Goal: Obtain resource: Download file/media

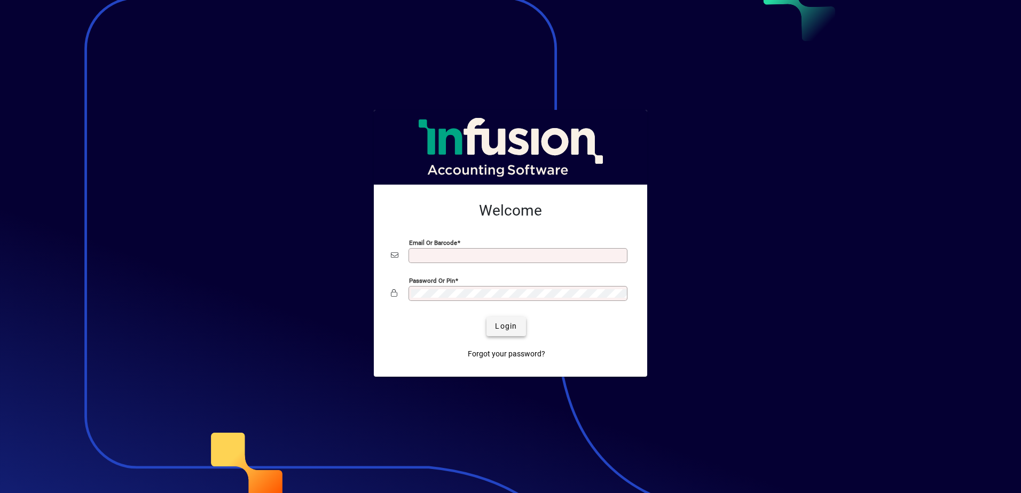
type input "**********"
click at [505, 327] on span "Login" at bounding box center [506, 326] width 22 height 11
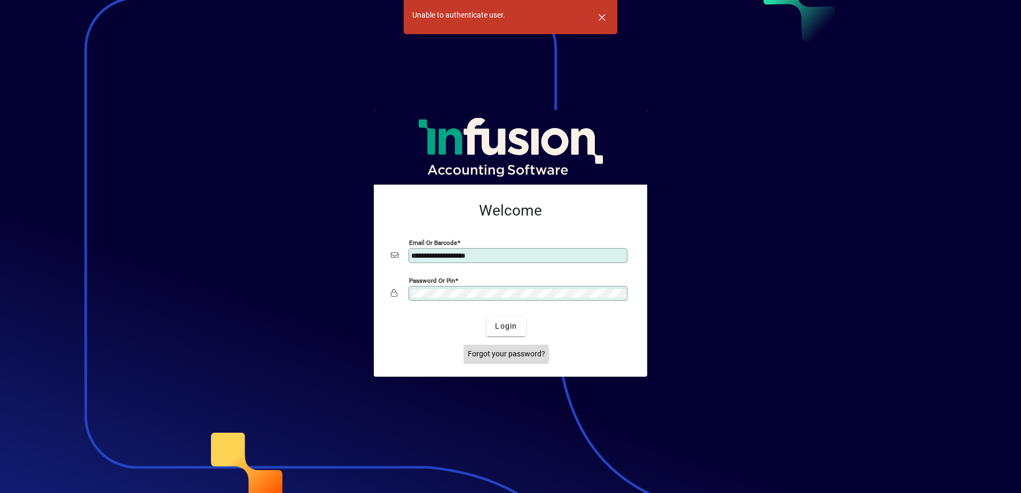
click at [493, 356] on span "Forgot your password?" at bounding box center [506, 354] width 77 height 11
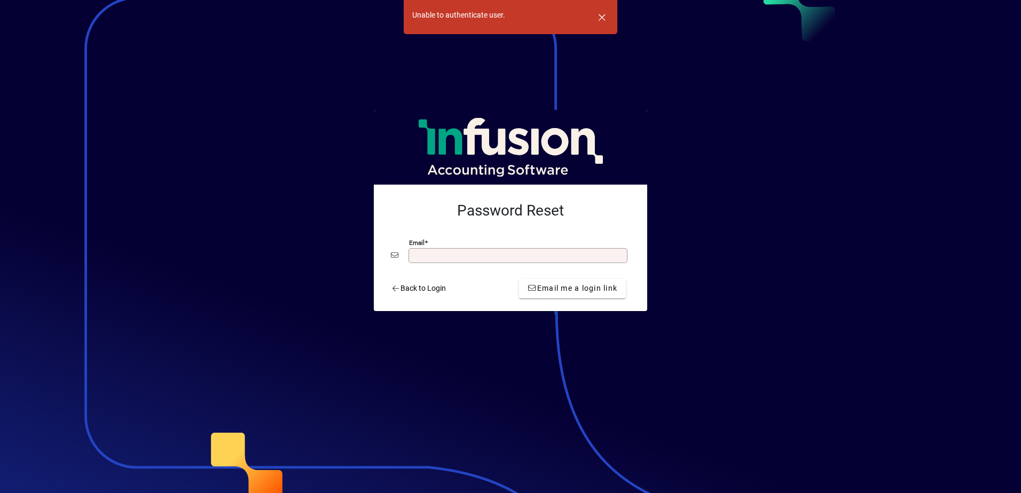
type input "**********"
click at [556, 288] on span "Email me a login link" at bounding box center [572, 288] width 90 height 11
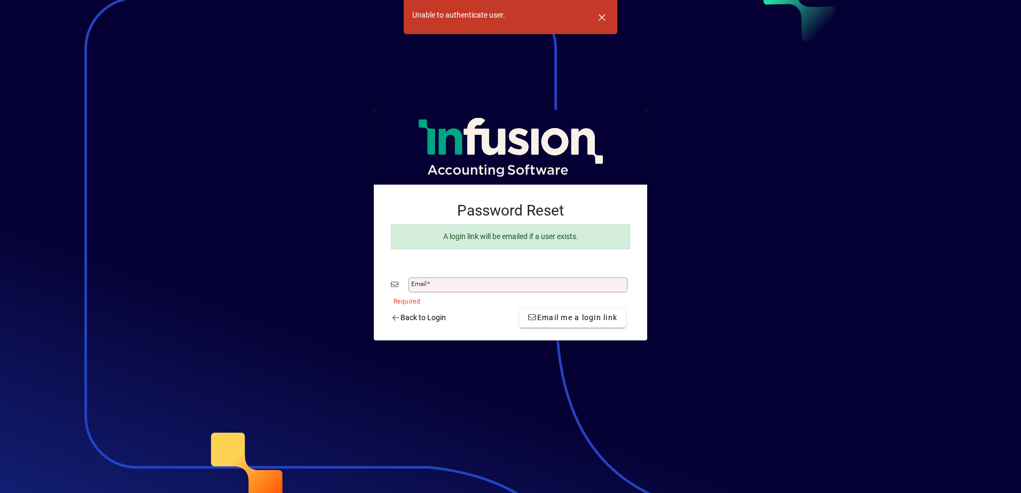
click at [432, 281] on input "Email" at bounding box center [519, 285] width 216 height 9
type input "**********"
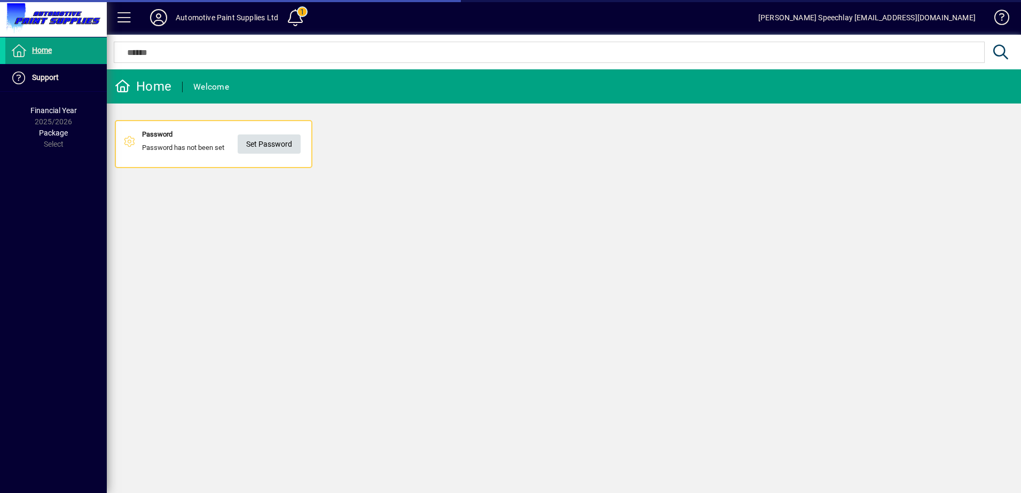
click at [268, 147] on span "Set Password" at bounding box center [269, 145] width 46 height 18
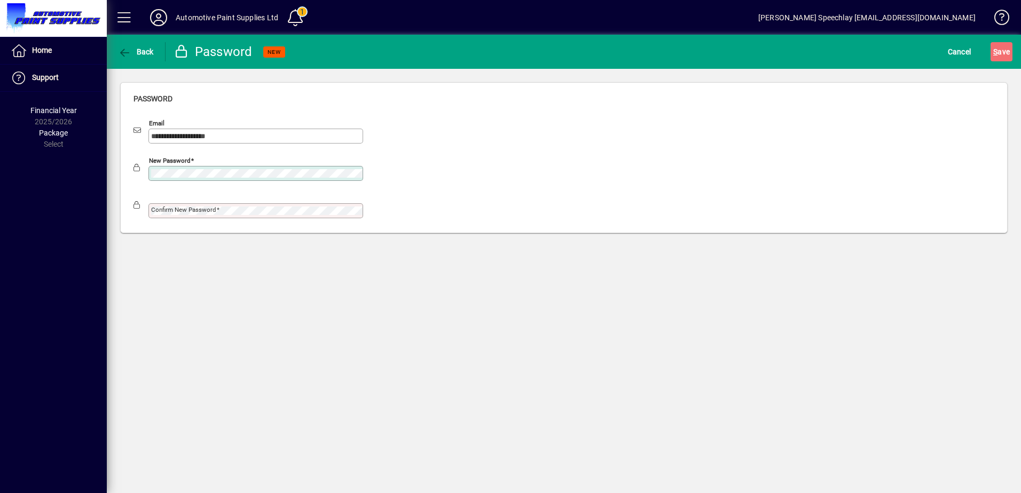
click at [218, 212] on span at bounding box center [217, 209] width 3 height 7
click at [50, 182] on mat-drawer-container "**********" at bounding box center [510, 246] width 1021 height 493
click at [353, 216] on div "Confirm new password" at bounding box center [255, 210] width 215 height 15
click at [997, 51] on span "S" at bounding box center [995, 52] width 4 height 9
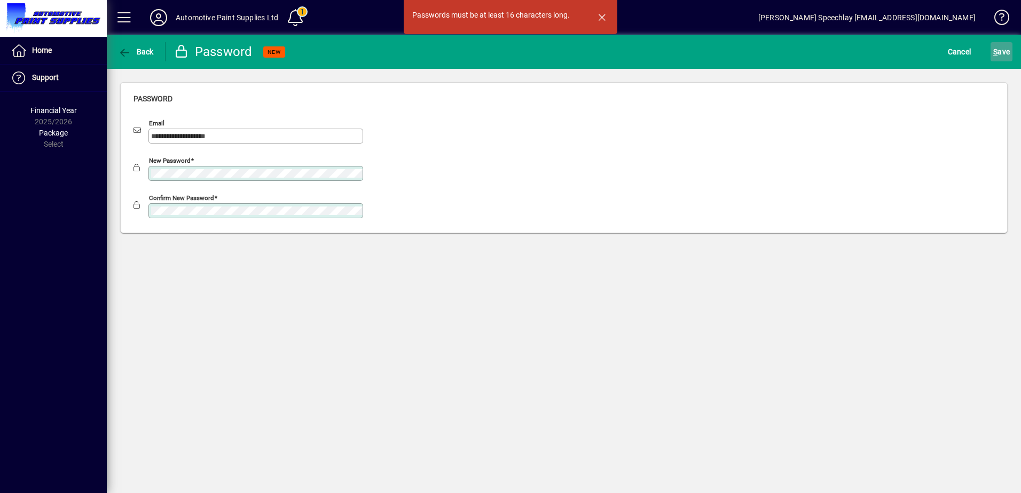
click at [995, 54] on span "S" at bounding box center [995, 52] width 4 height 9
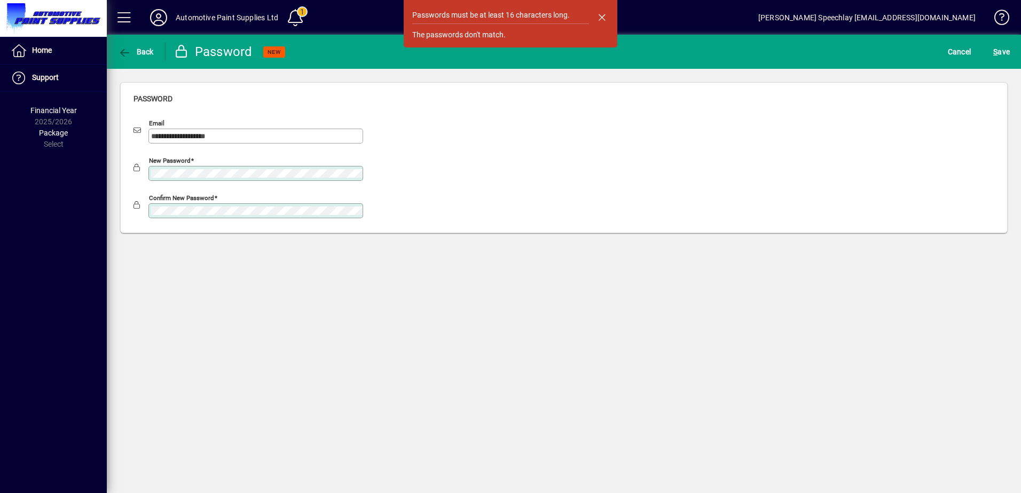
drag, startPoint x: 226, startPoint y: 169, endPoint x: 36, endPoint y: 179, distance: 190.3
click at [36, 179] on mat-drawer-container "**********" at bounding box center [510, 246] width 1021 height 493
click at [116, 172] on div "**********" at bounding box center [564, 158] width 914 height 178
drag, startPoint x: 488, startPoint y: 203, endPoint x: 431, endPoint y: 189, distance: 58.8
click at [488, 202] on div "Confirm new password" at bounding box center [563, 208] width 861 height 37
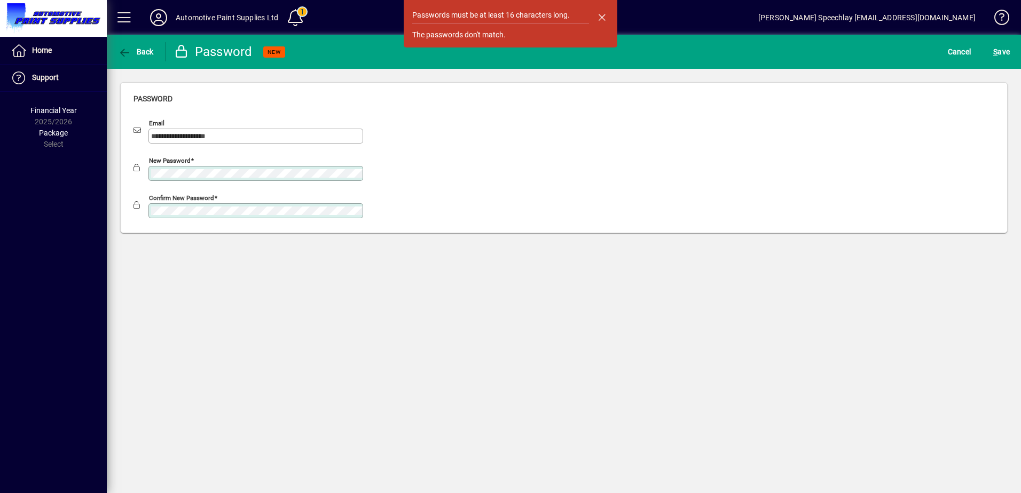
drag, startPoint x: 219, startPoint y: 204, endPoint x: 89, endPoint y: 215, distance: 130.2
click at [89, 215] on mat-drawer-container "**********" at bounding box center [510, 246] width 1021 height 493
click at [999, 51] on span "S ave" at bounding box center [1001, 51] width 17 height 17
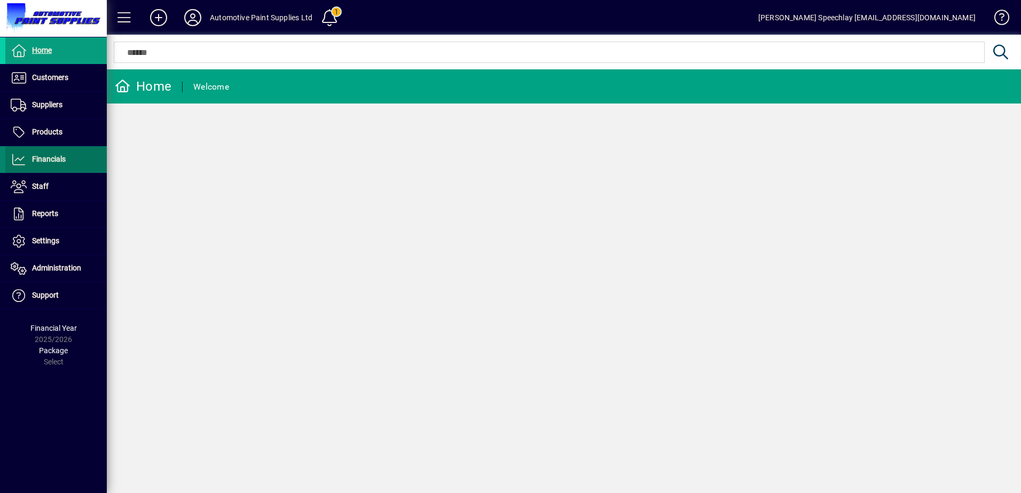
click at [49, 153] on span at bounding box center [55, 160] width 101 height 26
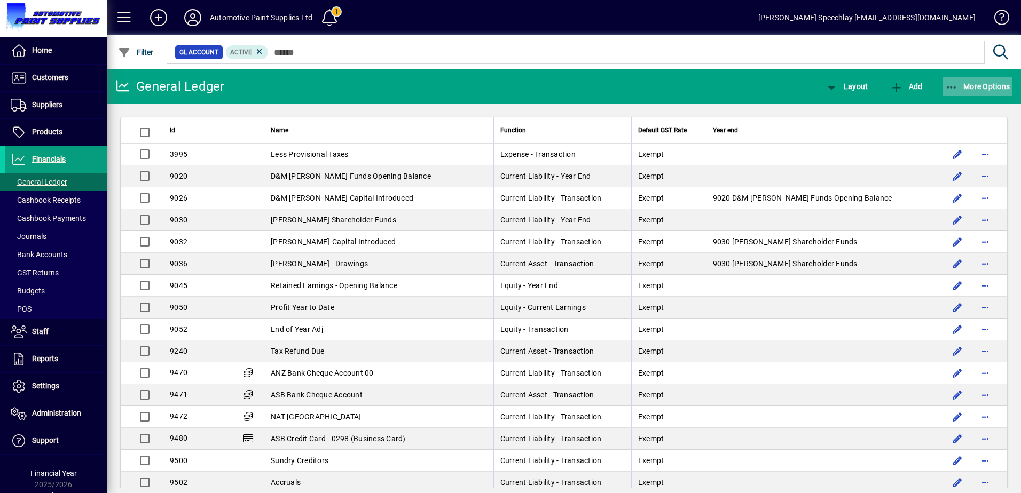
click at [984, 80] on span "button" at bounding box center [977, 87] width 70 height 26
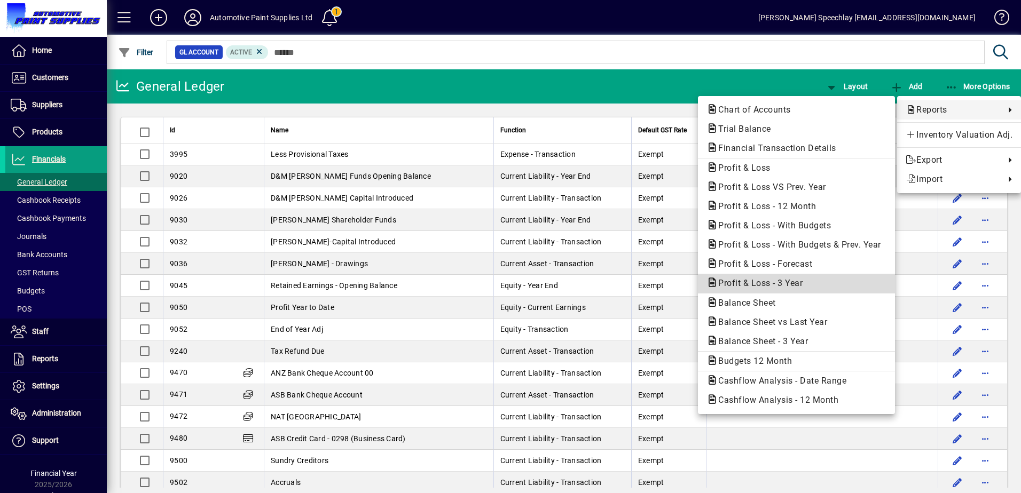
click at [745, 286] on span "Profit & Loss - 3 Year" at bounding box center [756, 283] width 101 height 10
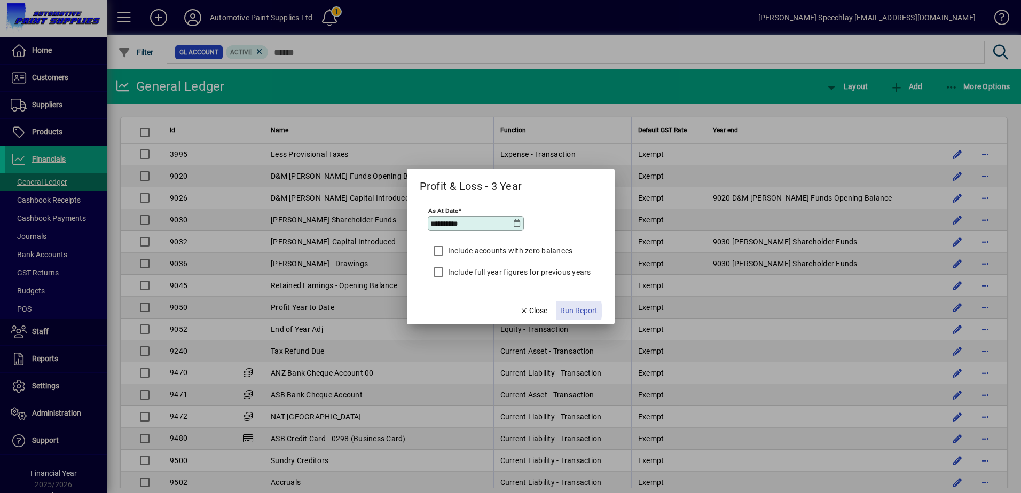
click at [573, 311] on span "Run Report" at bounding box center [578, 310] width 37 height 11
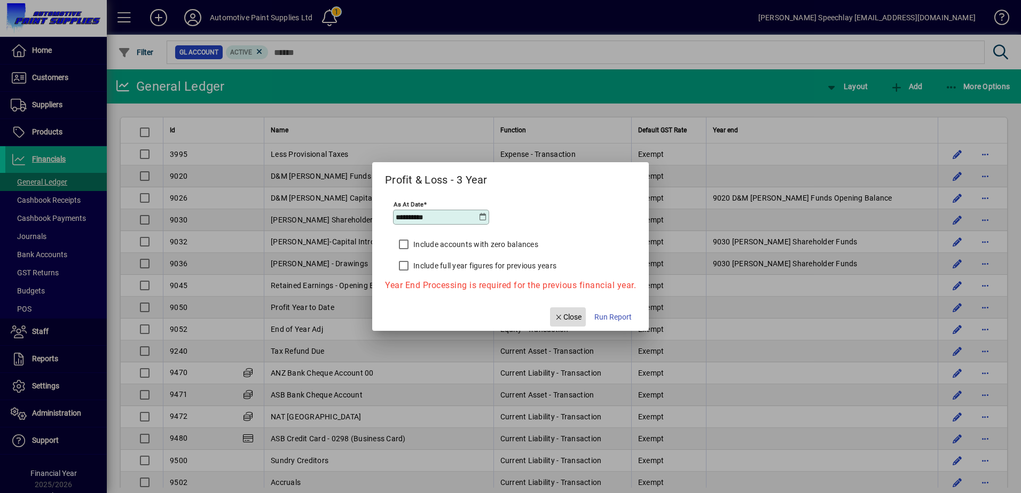
click at [565, 319] on span "Close" at bounding box center [568, 317] width 28 height 11
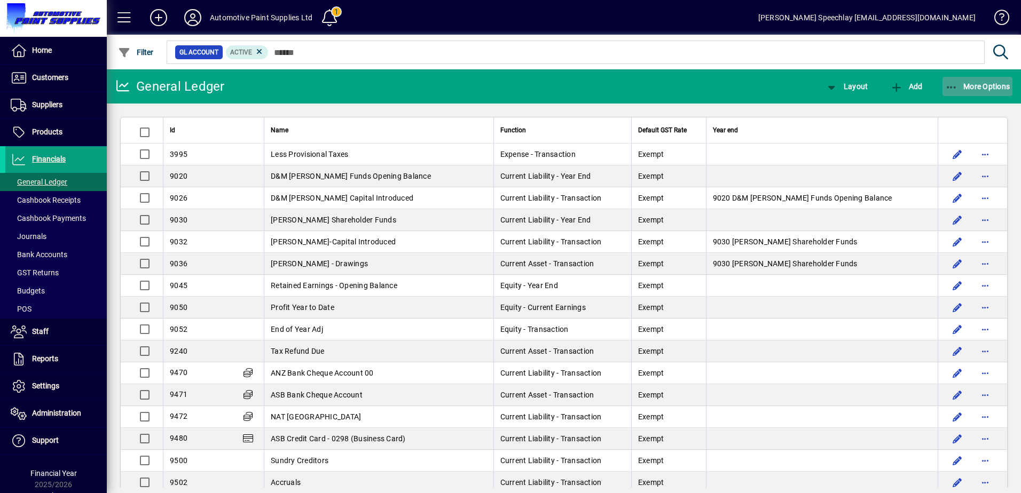
click at [960, 82] on span "More Options" at bounding box center [977, 86] width 65 height 9
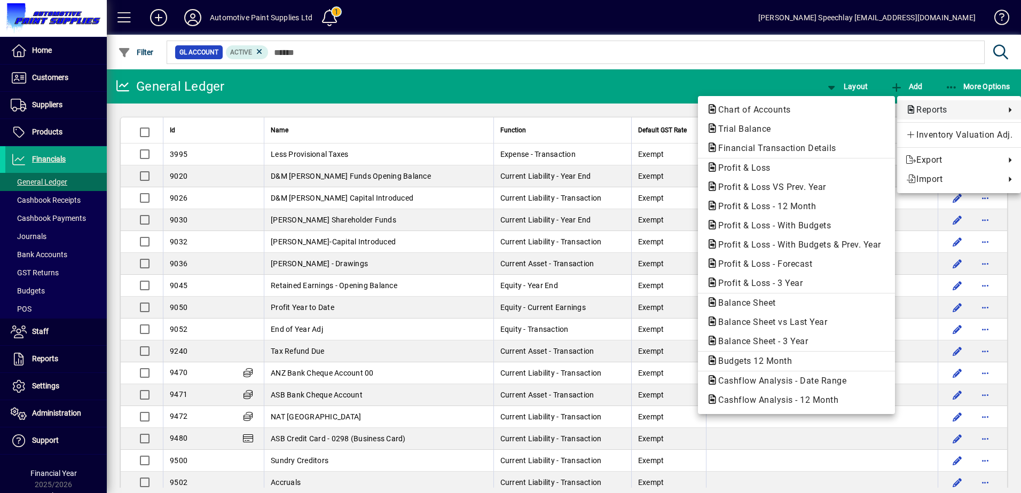
click at [946, 106] on span "Reports" at bounding box center [952, 110] width 94 height 13
click at [775, 171] on span "Profit & Loss" at bounding box center [796, 168] width 180 height 13
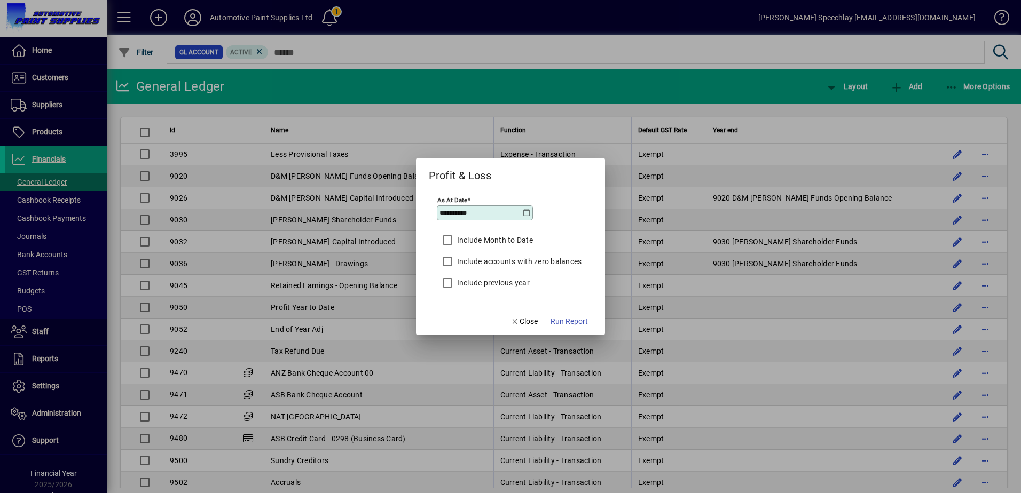
click at [526, 212] on icon at bounding box center [526, 213] width 9 height 9
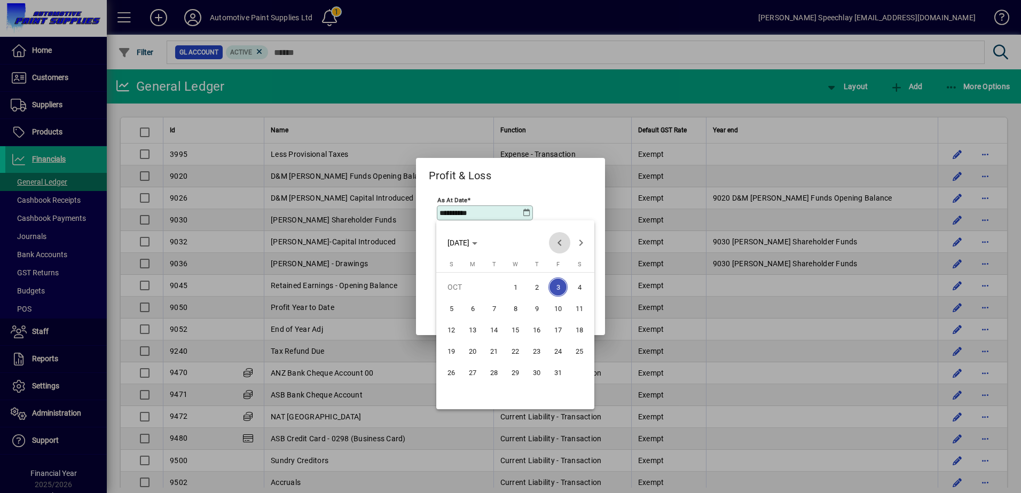
click at [557, 241] on span "Previous month" at bounding box center [559, 242] width 21 height 21
click at [557, 242] on span "Previous month" at bounding box center [559, 242] width 21 height 21
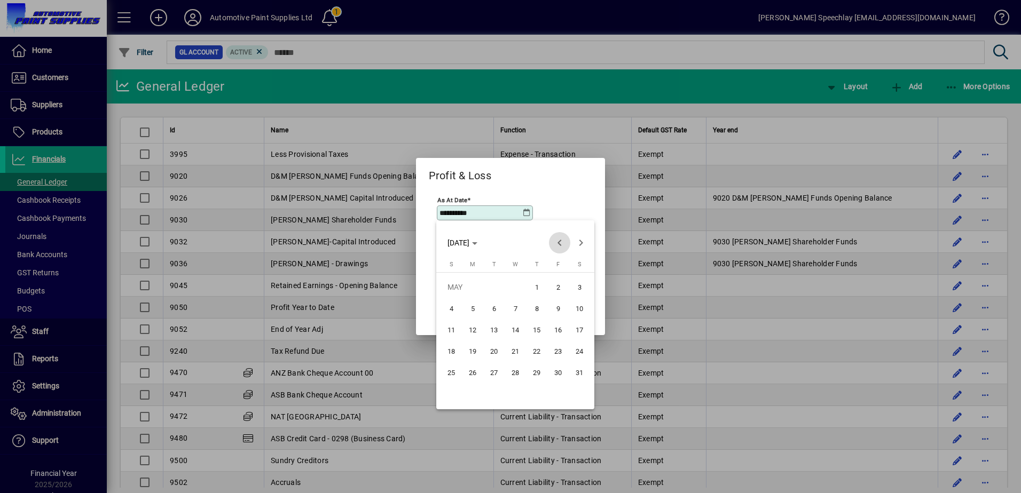
click at [557, 242] on span "Previous month" at bounding box center [559, 242] width 21 height 21
click at [466, 395] on span "31" at bounding box center [472, 393] width 19 height 19
type input "**********"
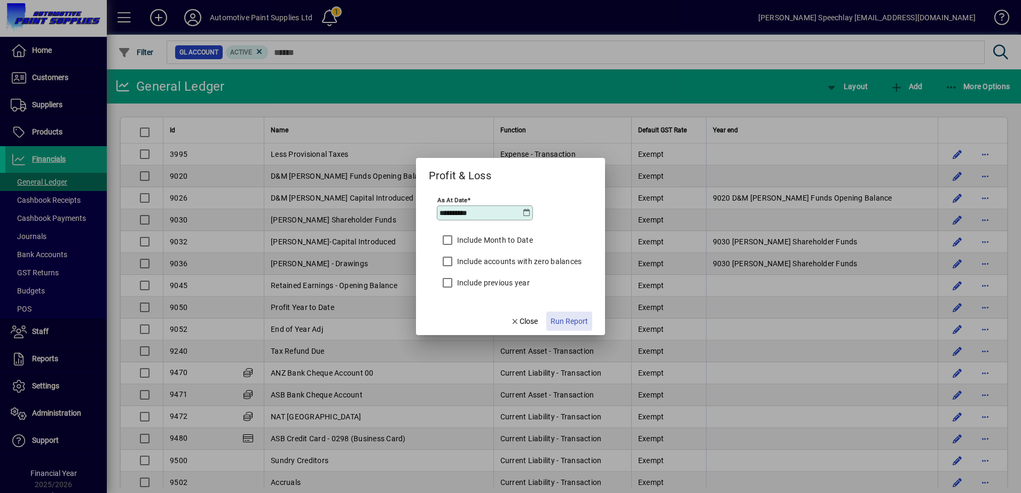
click at [568, 321] on span "Run Report" at bounding box center [568, 321] width 37 height 11
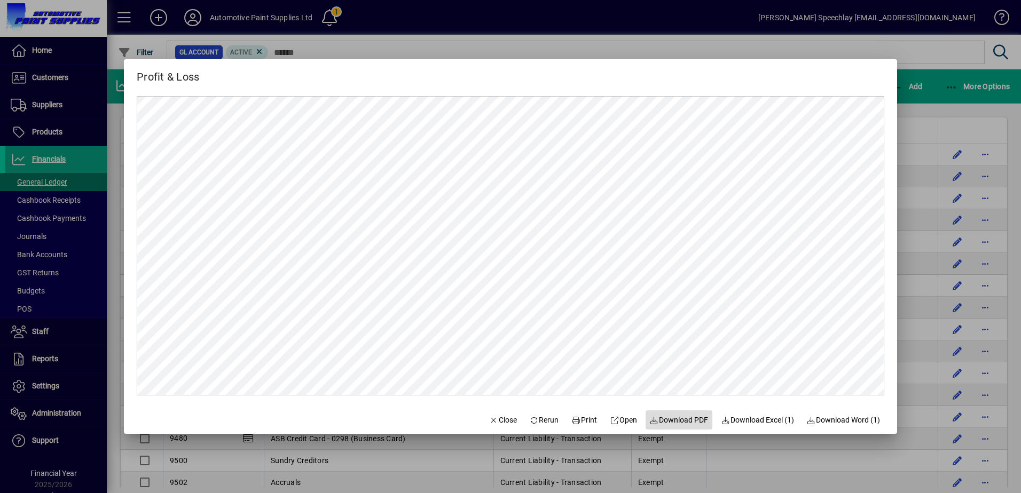
click at [658, 418] on span "Download PDF" at bounding box center [679, 420] width 59 height 11
click at [492, 421] on span "Close" at bounding box center [503, 420] width 28 height 11
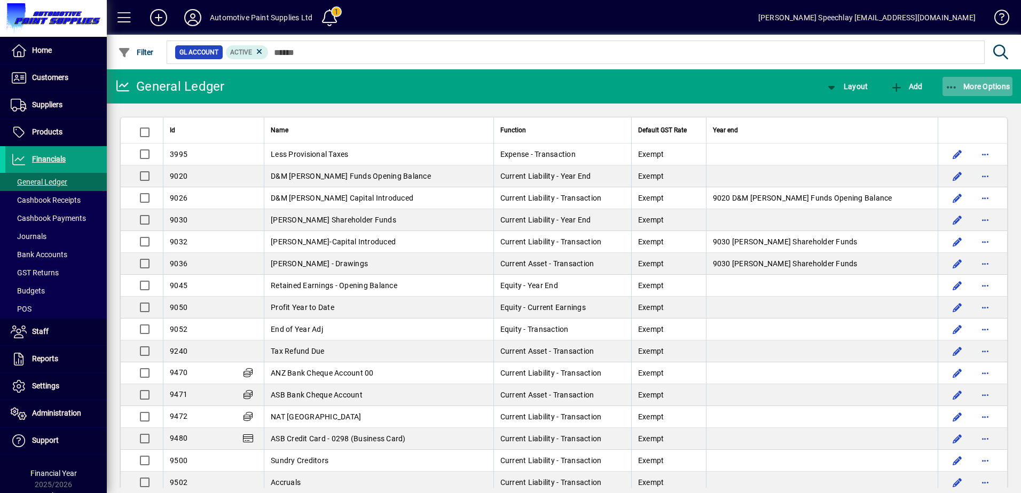
click at [998, 85] on span "More Options" at bounding box center [977, 86] width 65 height 9
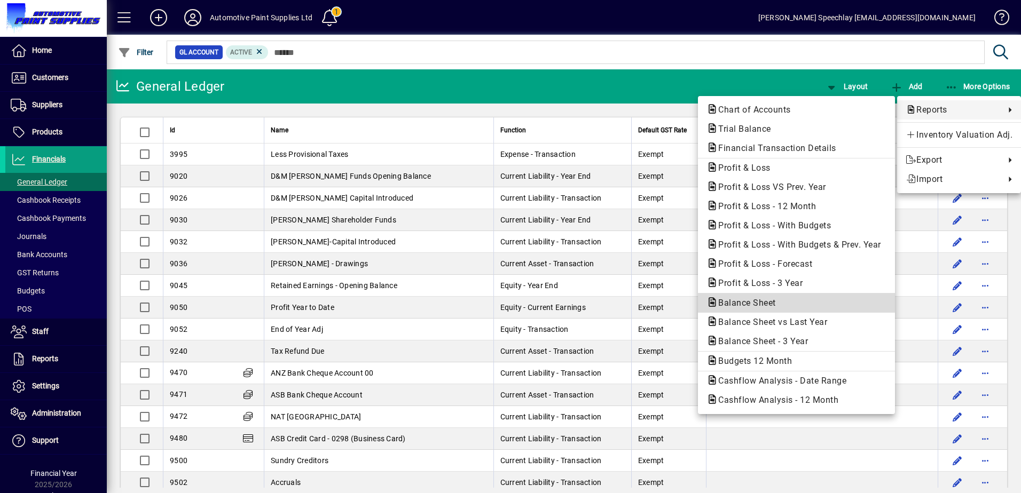
click at [758, 298] on span "Balance Sheet" at bounding box center [743, 303] width 75 height 10
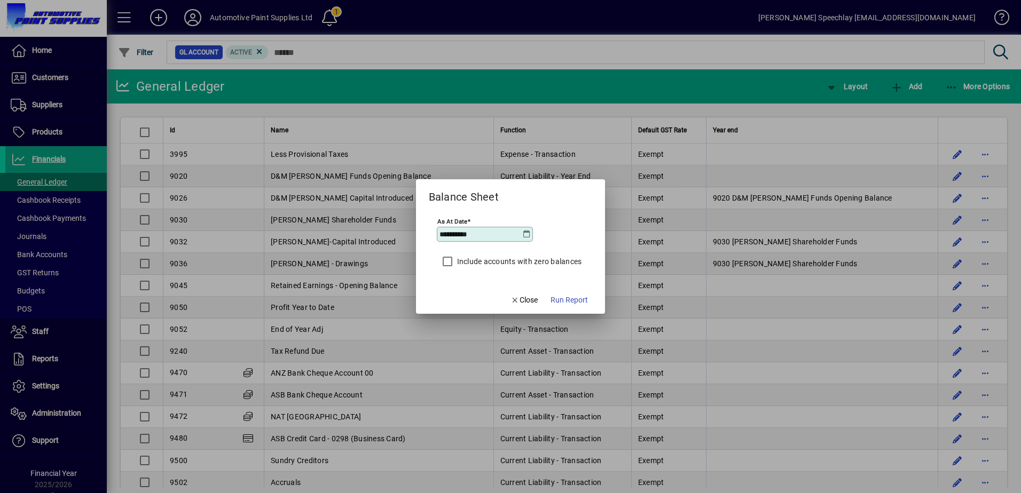
click at [523, 233] on icon at bounding box center [526, 234] width 9 height 9
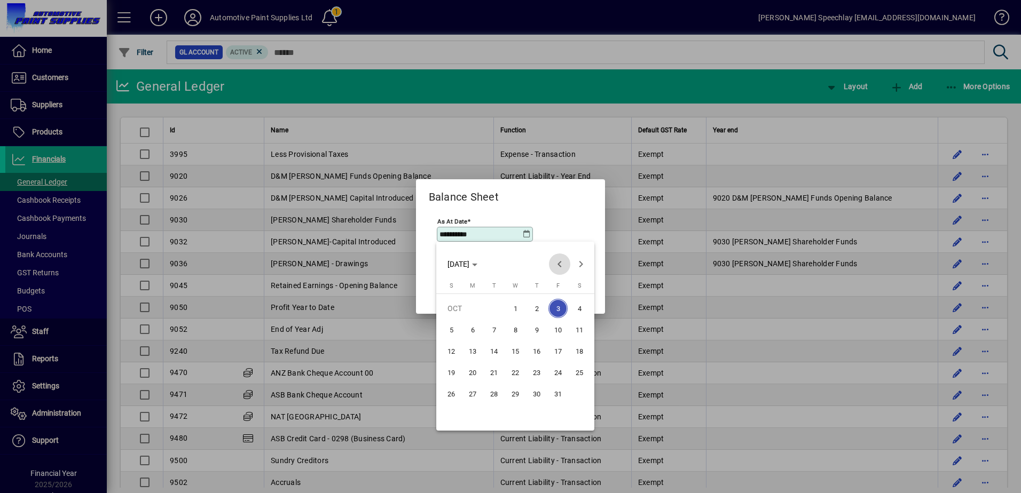
click at [559, 262] on span "Previous month" at bounding box center [559, 264] width 21 height 21
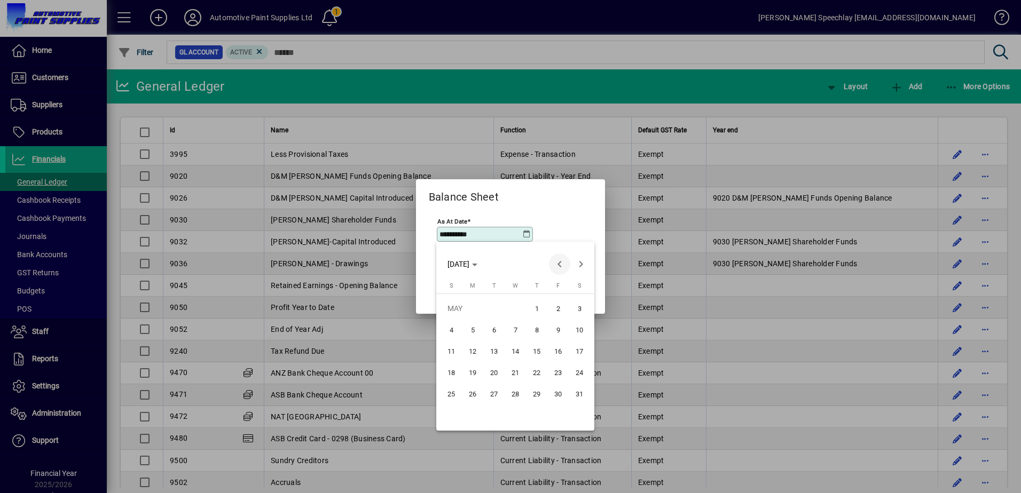
click at [560, 263] on span "Previous month" at bounding box center [559, 264] width 21 height 21
click at [560, 264] on span "Previous month" at bounding box center [559, 264] width 21 height 21
click at [478, 417] on span "31" at bounding box center [472, 415] width 19 height 19
type input "**********"
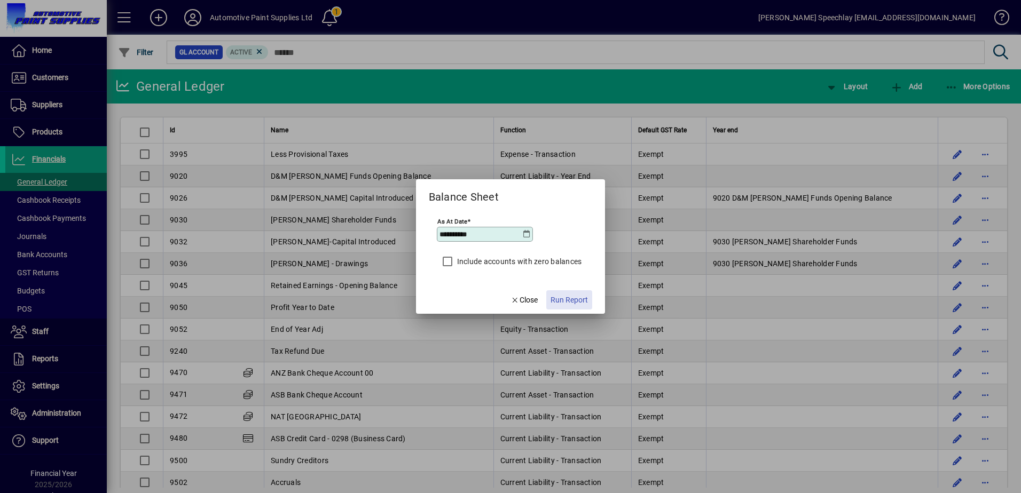
click at [572, 301] on span "Run Report" at bounding box center [568, 300] width 37 height 11
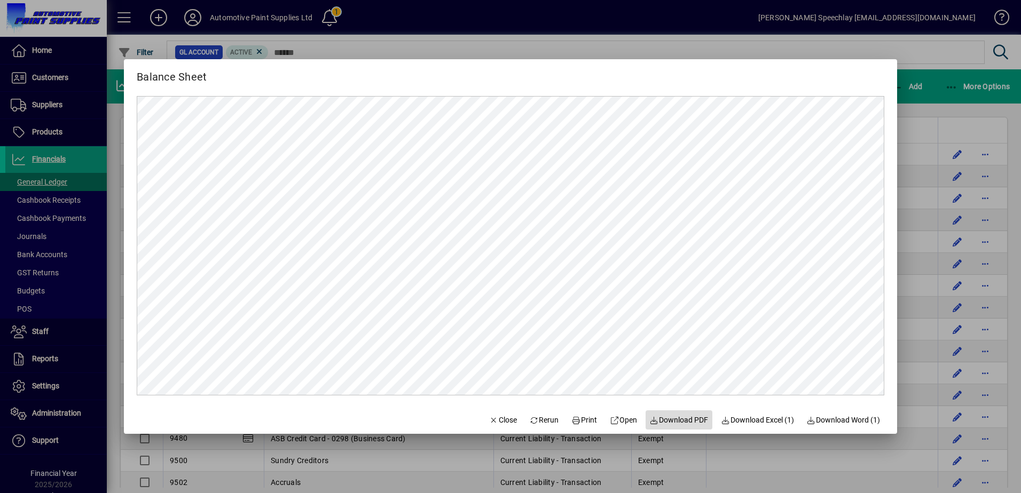
click at [655, 418] on span "Download PDF" at bounding box center [679, 420] width 59 height 11
click at [494, 424] on span "Close" at bounding box center [503, 420] width 28 height 11
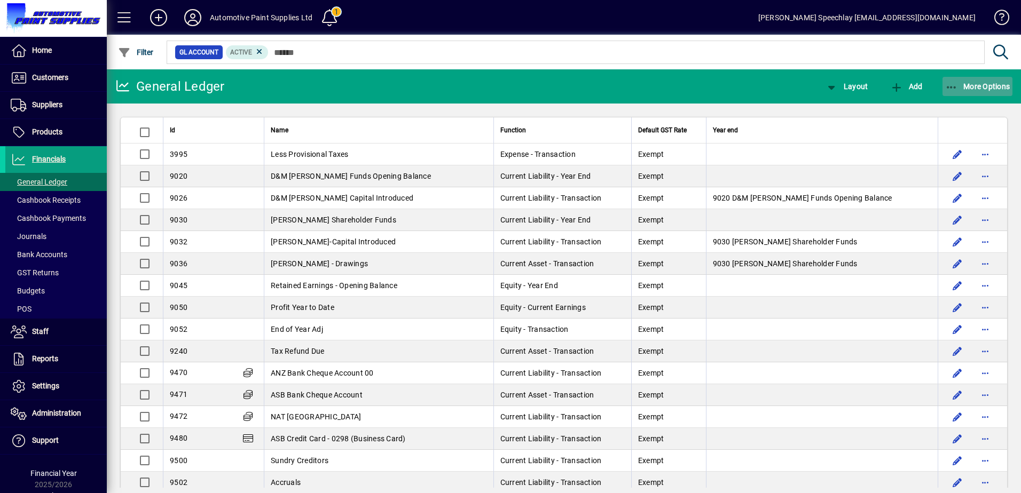
click at [987, 88] on span "More Options" at bounding box center [977, 86] width 65 height 9
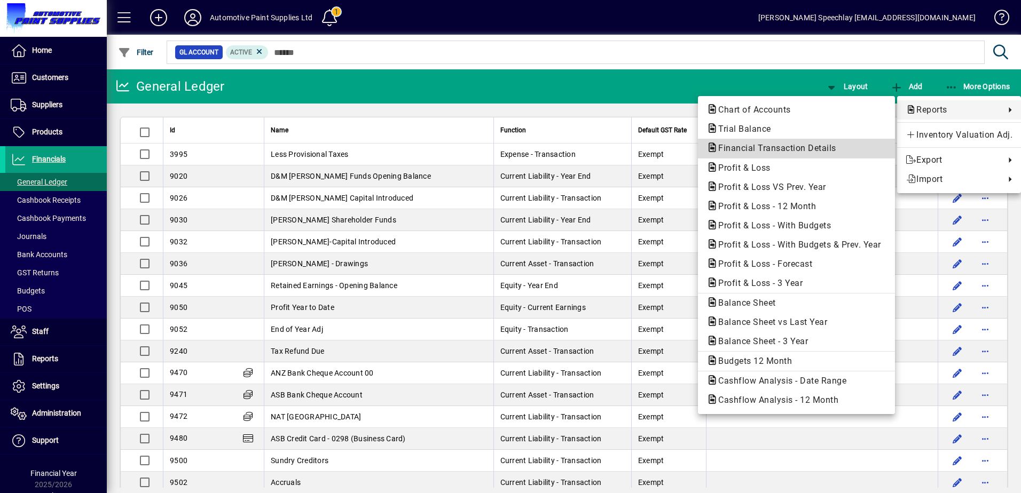
click at [770, 147] on span "Financial Transaction Details" at bounding box center [773, 148] width 135 height 10
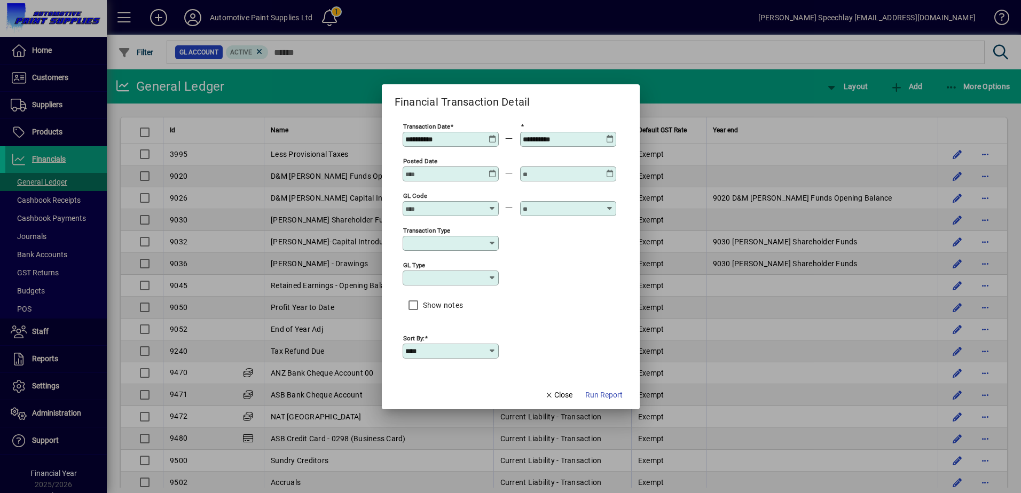
click at [492, 135] on icon at bounding box center [493, 135] width 8 height 0
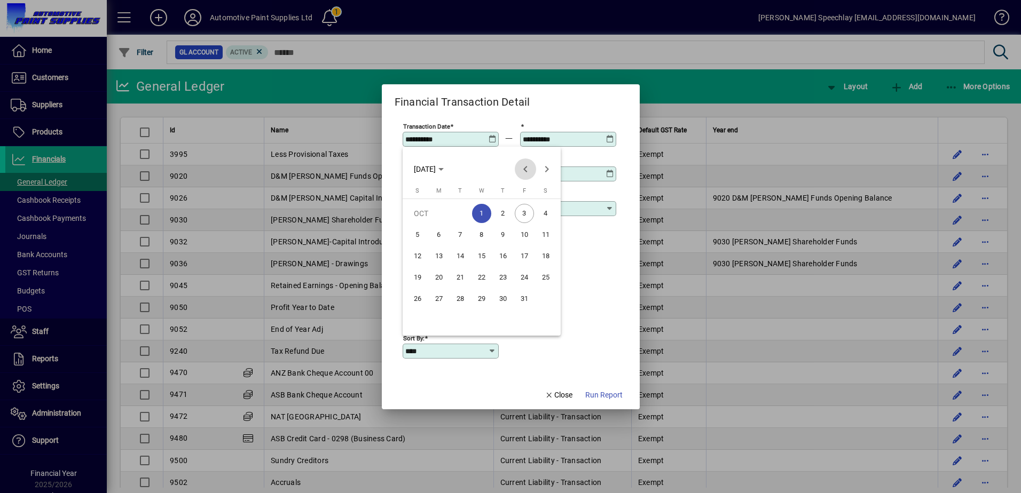
click at [526, 169] on span "Previous month" at bounding box center [525, 169] width 21 height 21
click at [526, 170] on span "Previous month" at bounding box center [525, 169] width 21 height 21
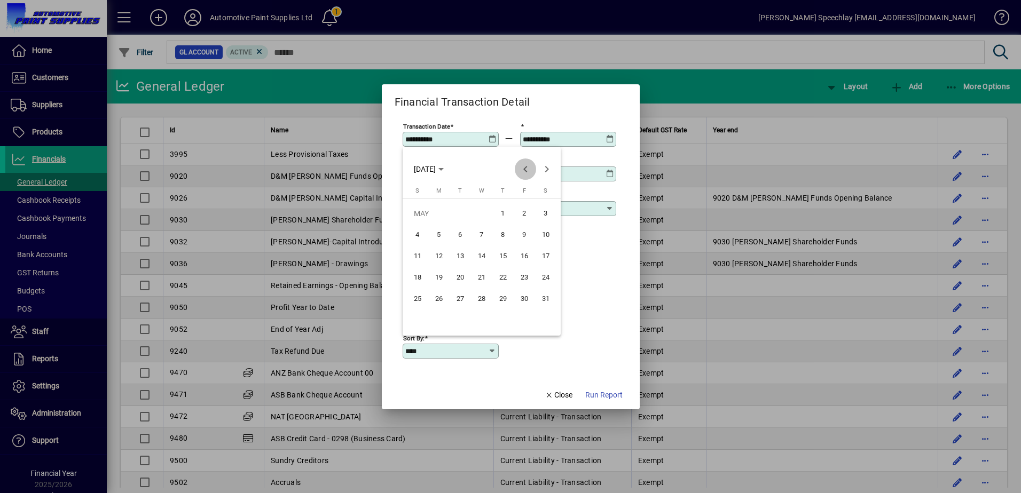
click at [526, 170] on span "Previous month" at bounding box center [525, 169] width 21 height 21
click at [545, 172] on span "Next month" at bounding box center [546, 169] width 21 height 21
click at [465, 238] on span "1" at bounding box center [460, 234] width 19 height 19
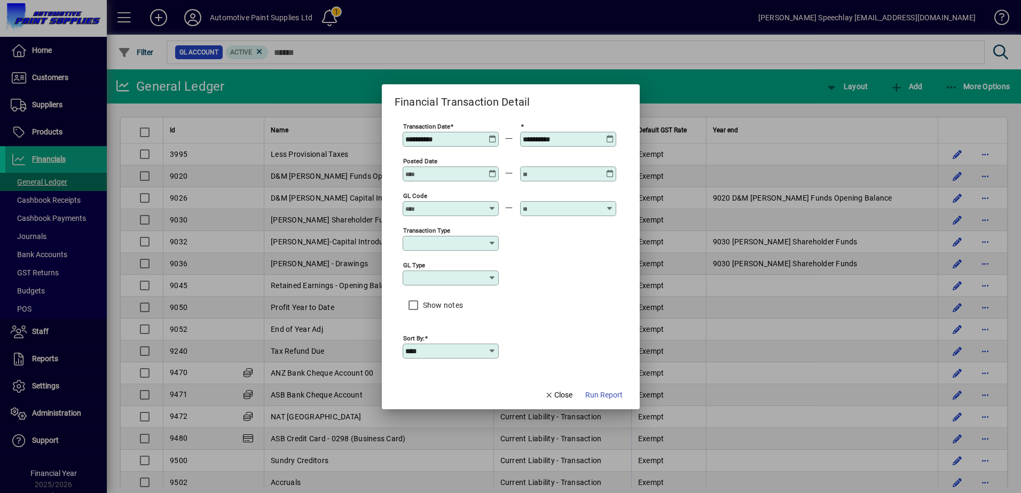
click at [489, 140] on div "**********" at bounding box center [451, 139] width 93 height 9
click at [495, 135] on icon at bounding box center [493, 135] width 8 height 0
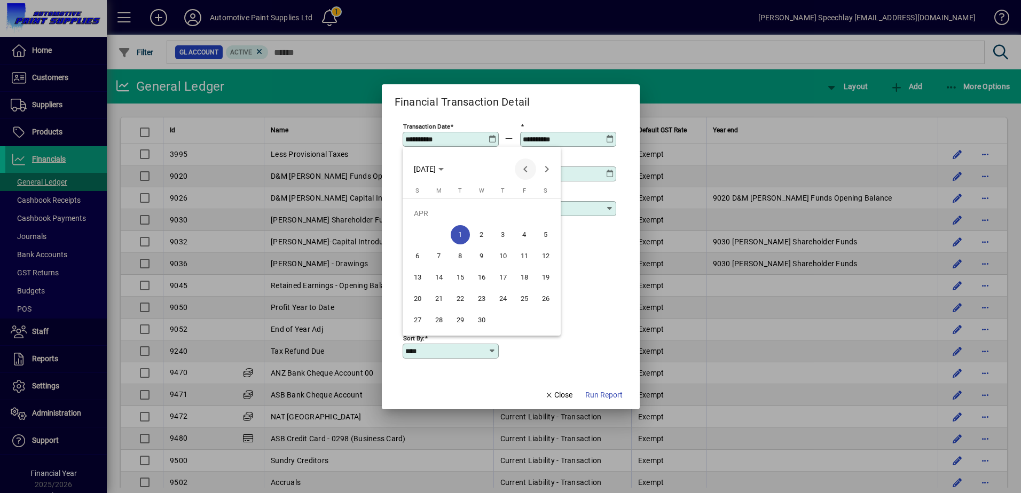
click at [530, 170] on span "Previous month" at bounding box center [525, 169] width 21 height 21
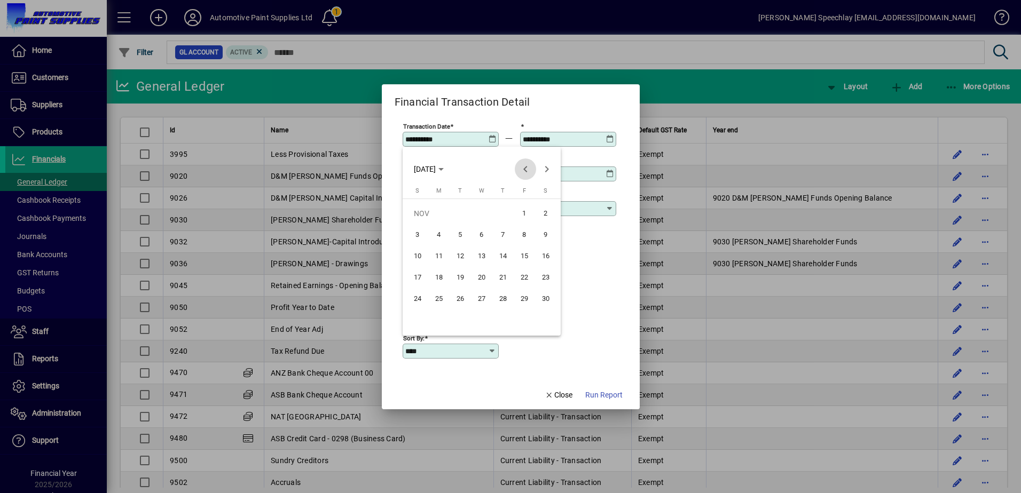
click at [530, 170] on span "Previous month" at bounding box center [525, 169] width 21 height 21
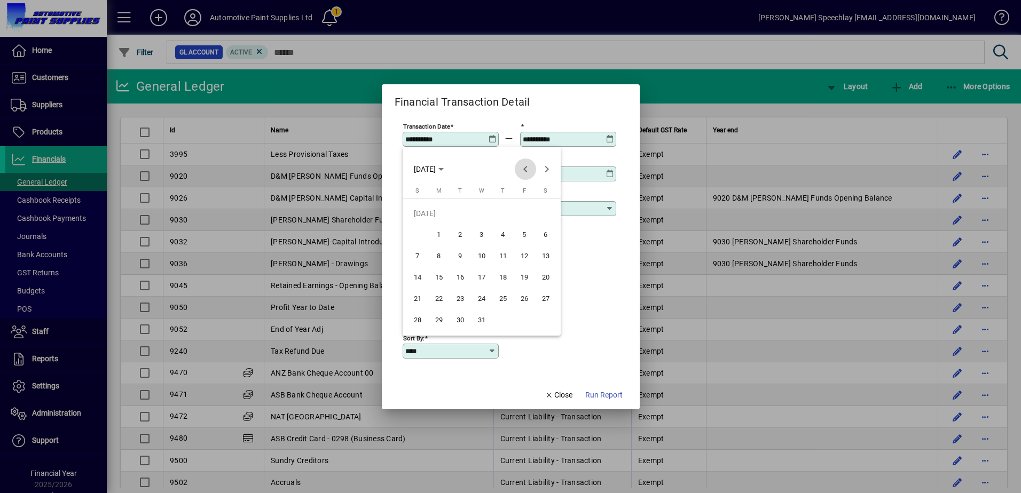
click at [530, 170] on span "Previous month" at bounding box center [525, 169] width 21 height 21
click at [438, 233] on span "1" at bounding box center [438, 234] width 19 height 19
type input "**********"
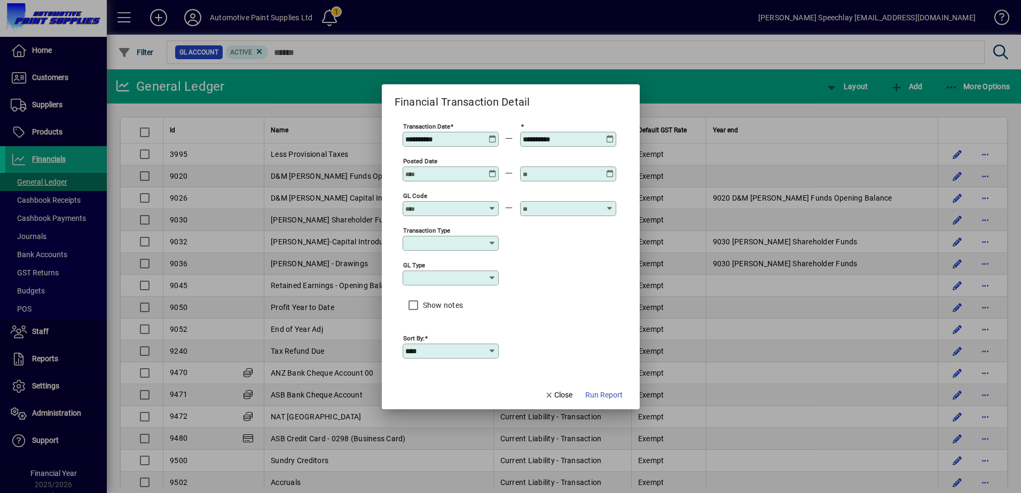
click at [589, 142] on input "**********" at bounding box center [562, 139] width 78 height 9
click at [612, 135] on icon at bounding box center [610, 135] width 8 height 0
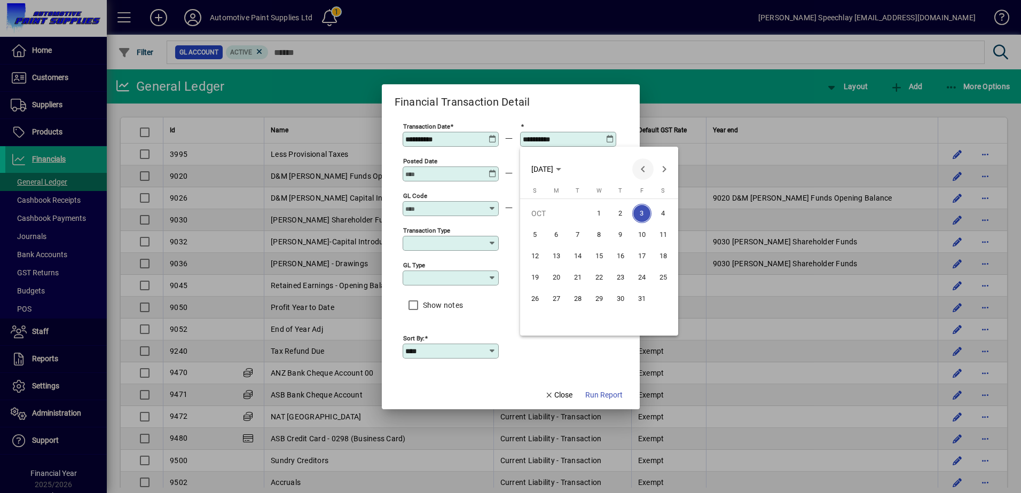
click at [639, 168] on span "Previous month" at bounding box center [642, 169] width 21 height 21
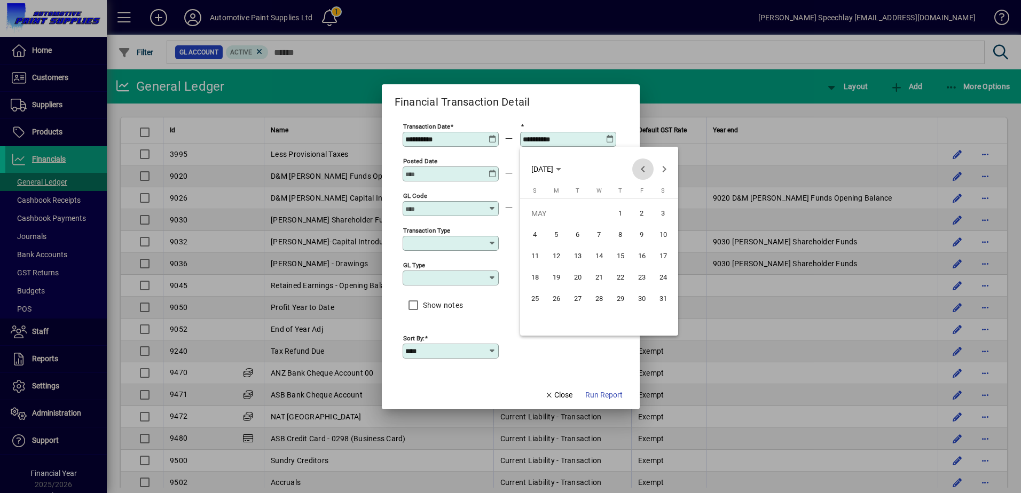
click at [639, 168] on span "Previous month" at bounding box center [642, 169] width 21 height 21
click at [639, 169] on span "Previous month" at bounding box center [642, 169] width 21 height 21
click at [553, 319] on span "31" at bounding box center [556, 320] width 19 height 19
type input "**********"
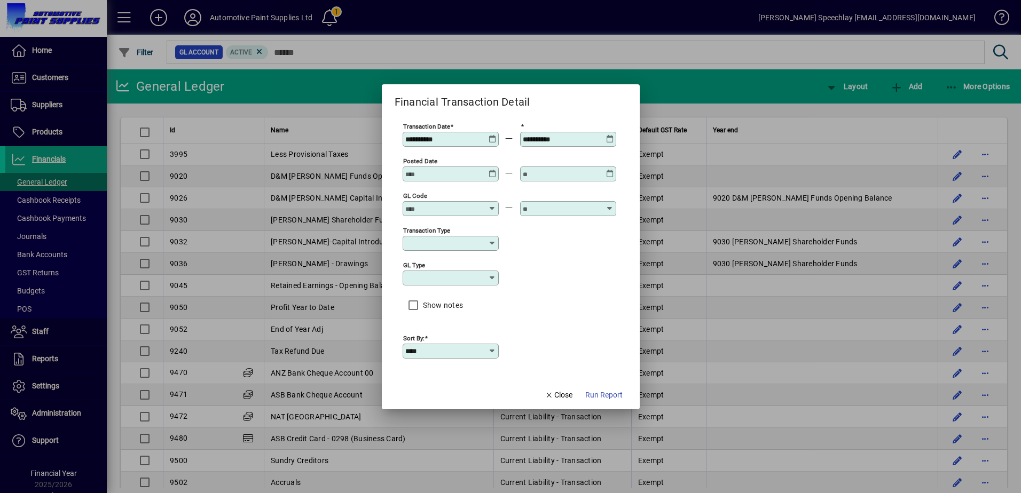
click at [489, 242] on icon at bounding box center [492, 243] width 9 height 9
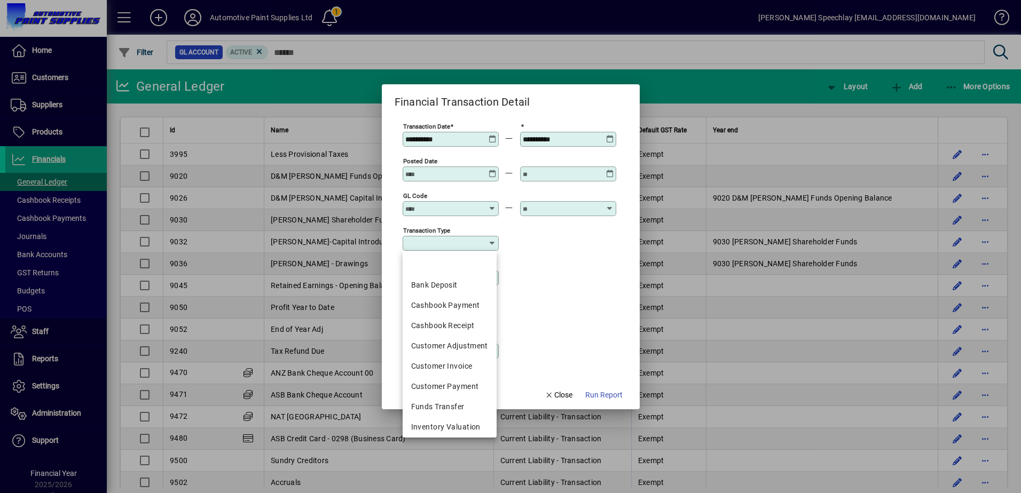
click at [548, 254] on div "Transaction type" at bounding box center [510, 242] width 214 height 35
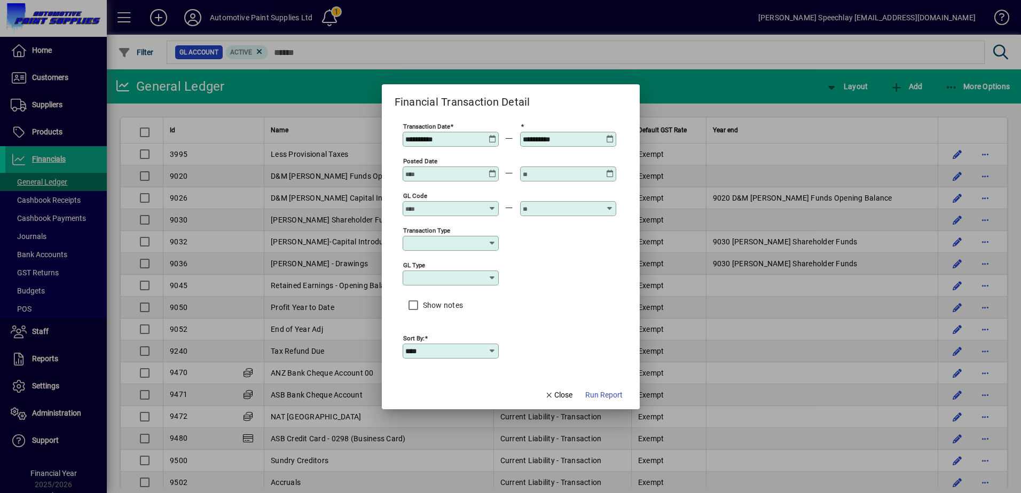
click at [601, 396] on span "Run Report" at bounding box center [603, 395] width 37 height 11
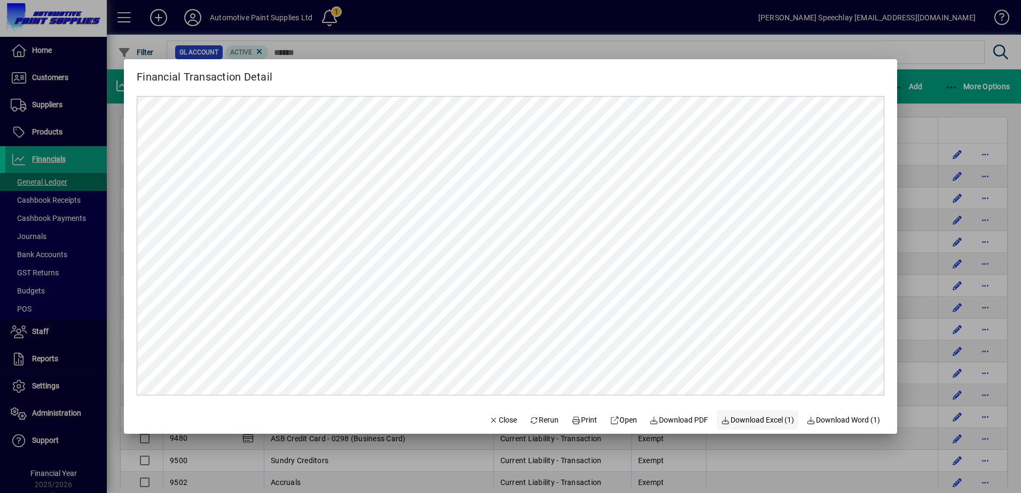
click at [754, 419] on span "Download Excel (1)" at bounding box center [757, 420] width 73 height 11
click at [678, 419] on span "Download PDF" at bounding box center [679, 420] width 59 height 11
click at [767, 422] on span "Download Excel (1)" at bounding box center [757, 420] width 73 height 11
click at [767, 419] on span "Download Excel (1)" at bounding box center [757, 420] width 73 height 11
click at [614, 419] on span "Open" at bounding box center [623, 420] width 27 height 11
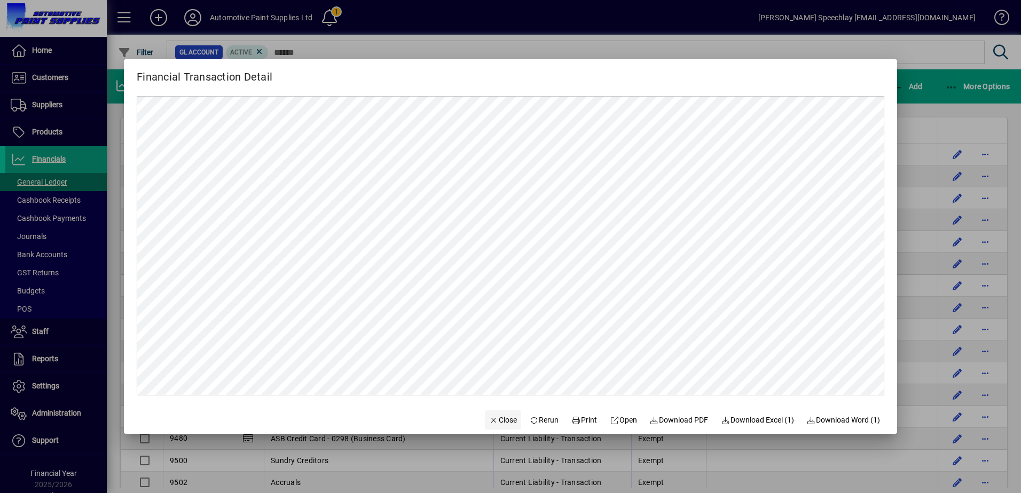
click at [491, 424] on span "Close" at bounding box center [503, 420] width 28 height 11
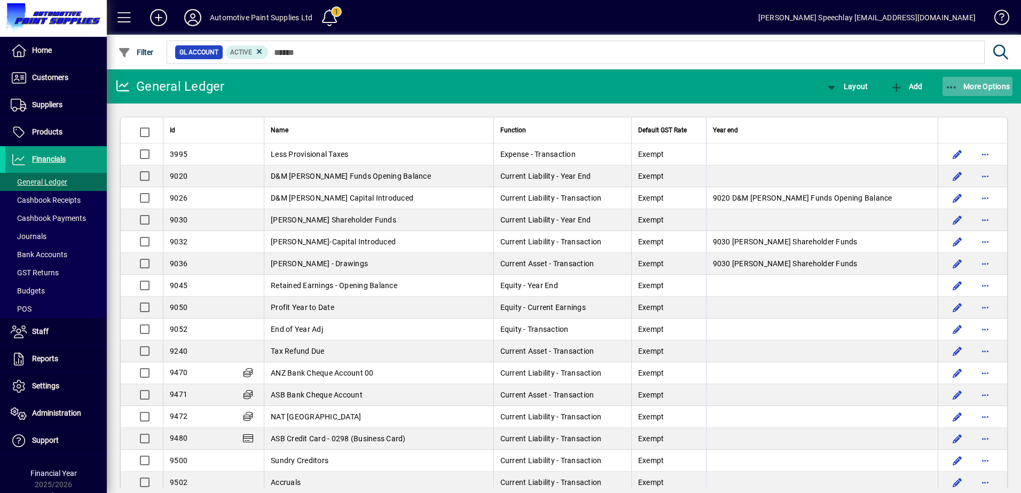
click at [994, 88] on span "More Options" at bounding box center [977, 86] width 65 height 9
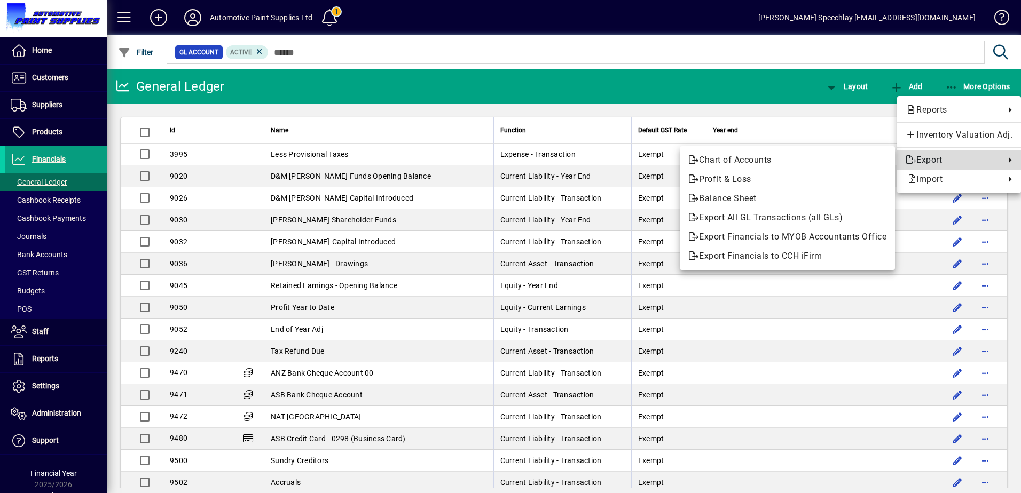
click at [951, 161] on span "Export" at bounding box center [952, 160] width 94 height 13
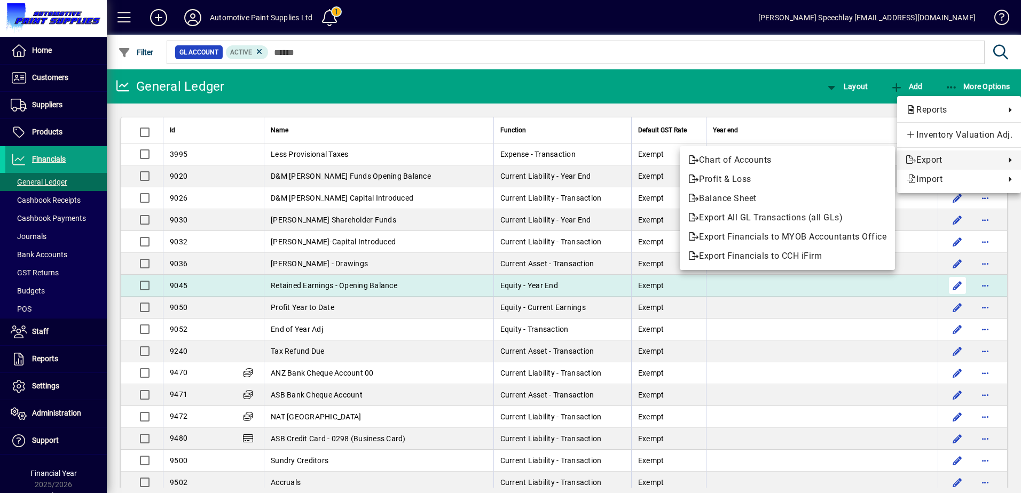
drag, startPoint x: 966, startPoint y: 275, endPoint x: 943, endPoint y: 289, distance: 26.8
click at [944, 289] on div at bounding box center [510, 246] width 1021 height 493
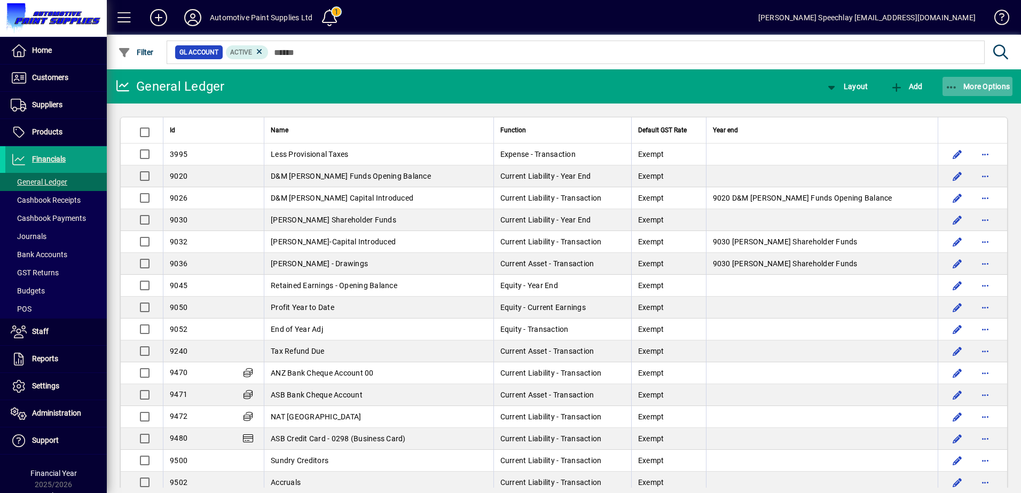
click at [999, 83] on span "More Options" at bounding box center [977, 86] width 65 height 9
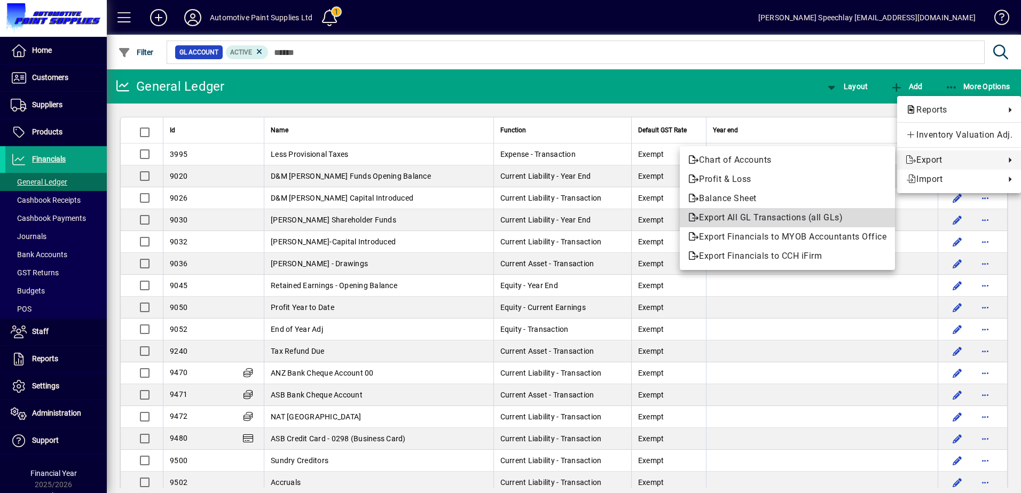
click at [738, 218] on span "Export All GL Transactions (all GLs)" at bounding box center [787, 217] width 198 height 13
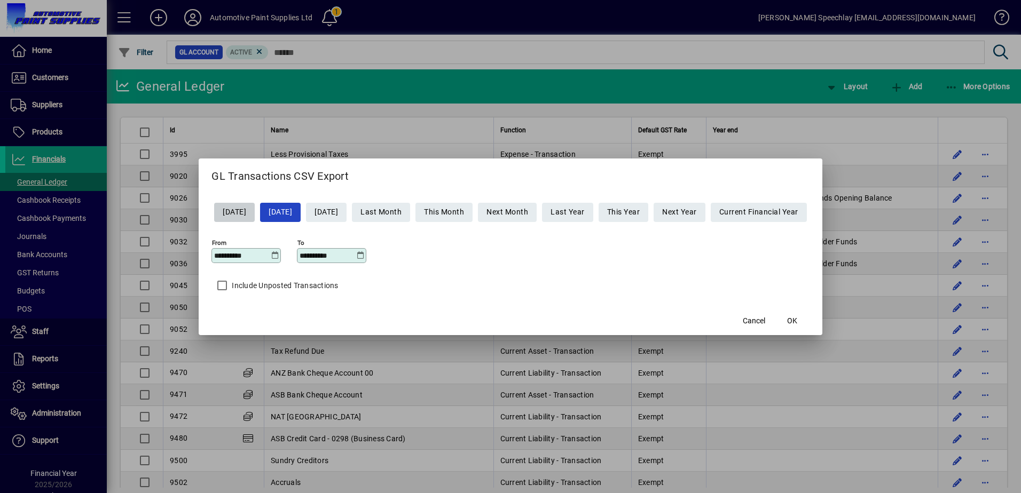
click at [271, 255] on icon at bounding box center [275, 255] width 8 height 9
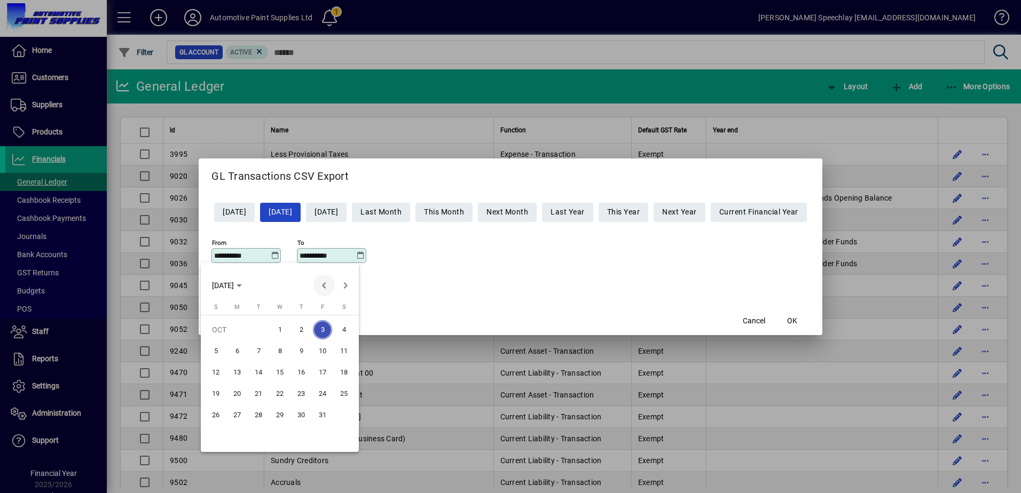
click at [326, 286] on span "Previous month" at bounding box center [323, 285] width 21 height 21
click at [325, 287] on span "Previous month" at bounding box center [323, 285] width 21 height 21
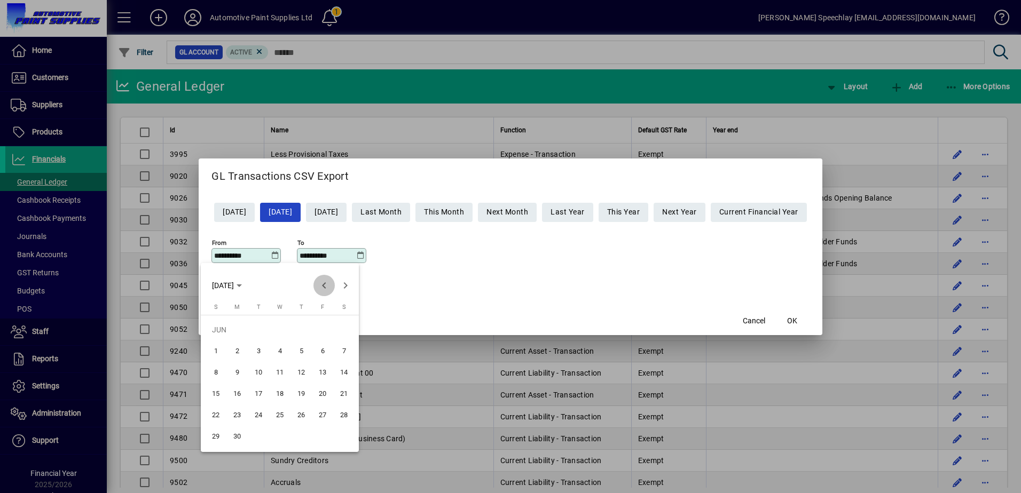
click at [325, 287] on span "Previous month" at bounding box center [323, 285] width 21 height 21
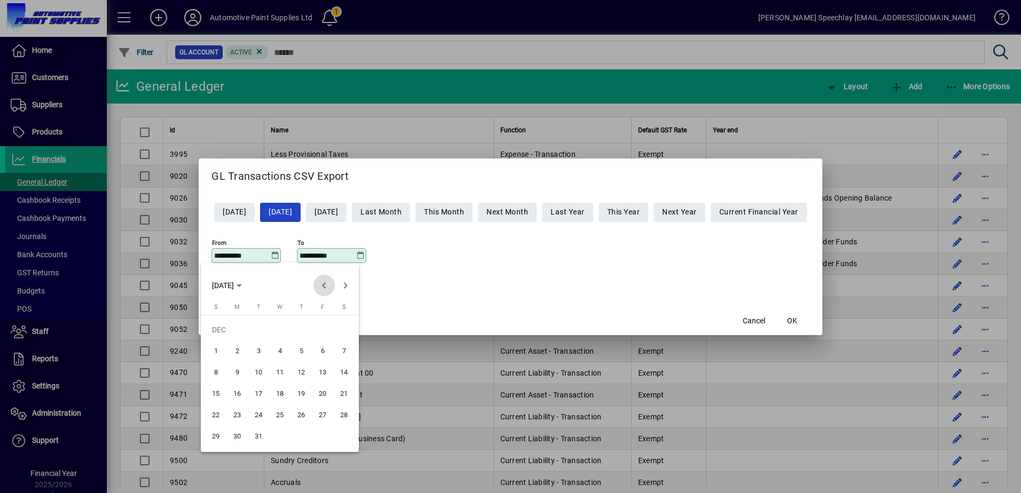
click at [325, 287] on span "Previous month" at bounding box center [323, 285] width 21 height 21
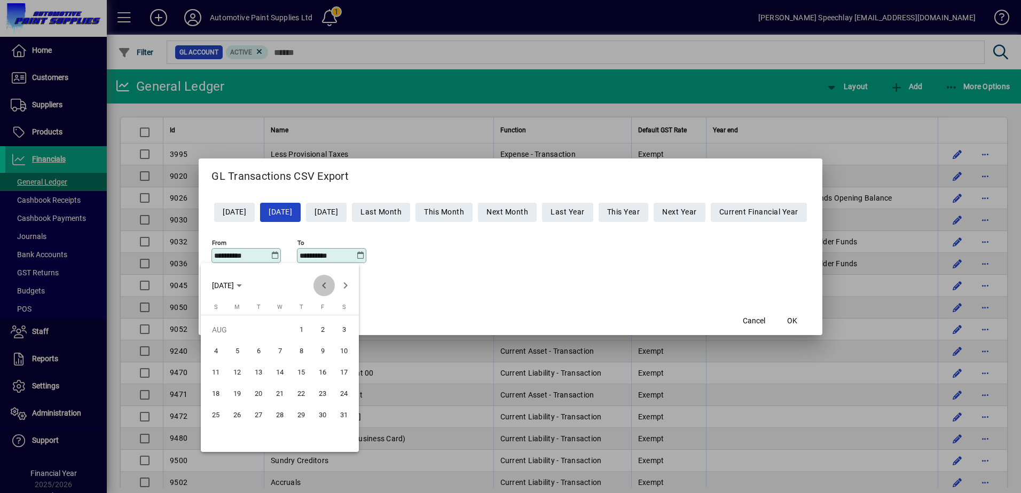
click at [325, 287] on span "Previous month" at bounding box center [323, 285] width 21 height 21
click at [348, 286] on span "Next month" at bounding box center [345, 285] width 21 height 21
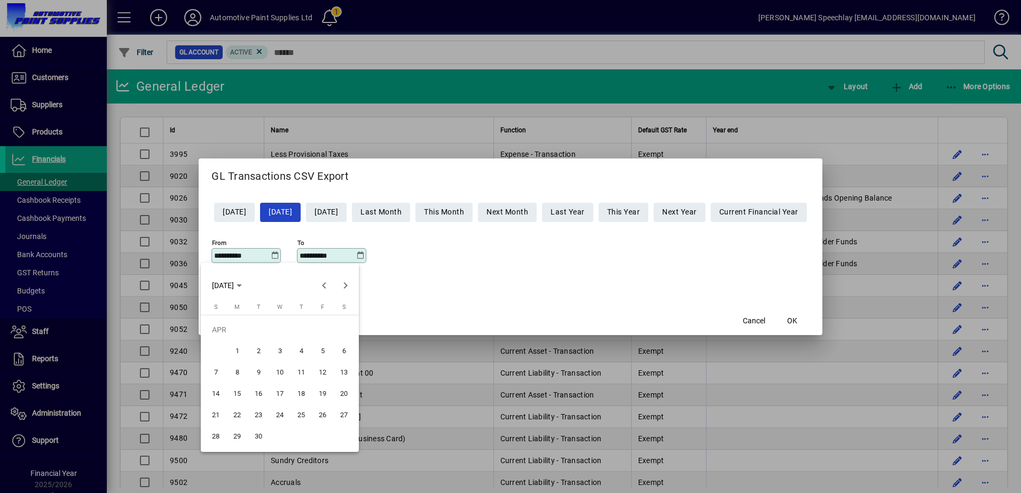
click at [238, 350] on span "1" at bounding box center [236, 351] width 19 height 19
type input "**********"
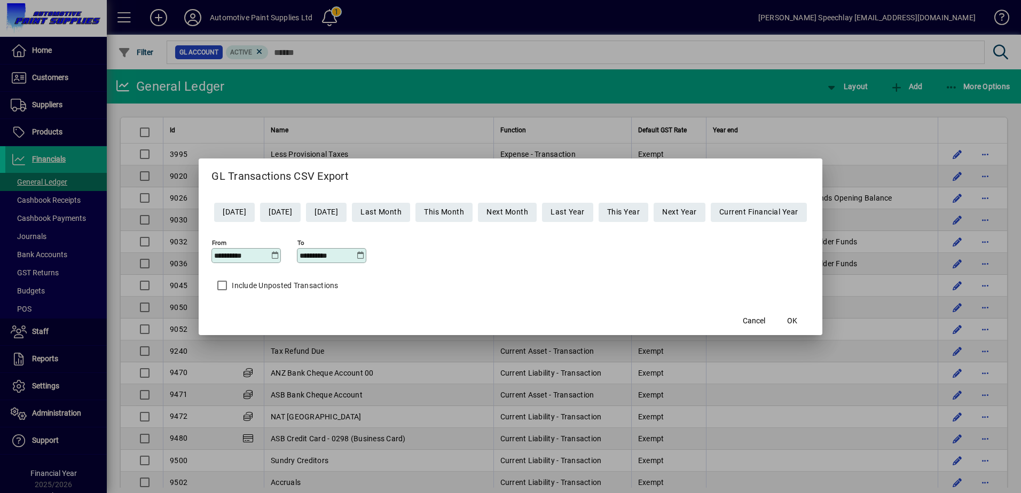
click at [356, 257] on icon at bounding box center [360, 255] width 8 height 9
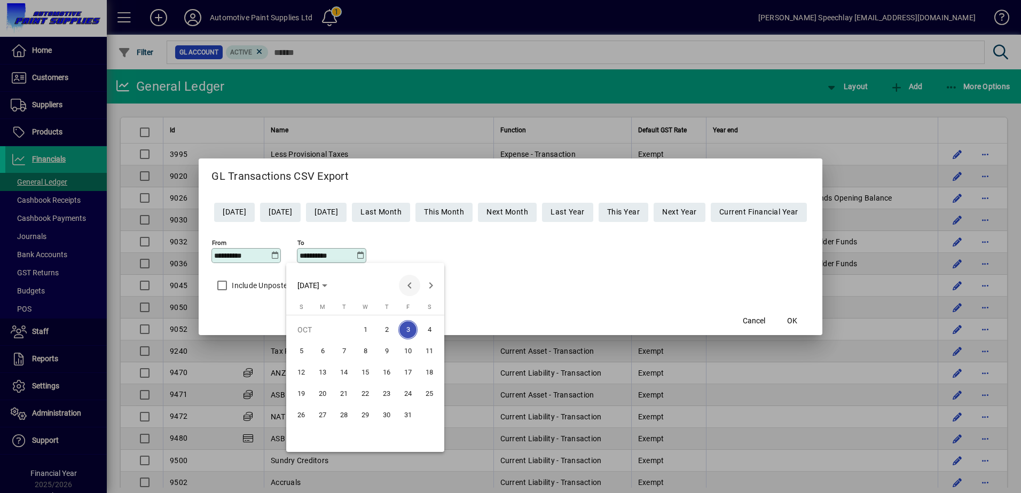
click at [408, 289] on span "Previous month" at bounding box center [409, 285] width 21 height 21
click at [409, 289] on span "Previous month" at bounding box center [409, 285] width 21 height 21
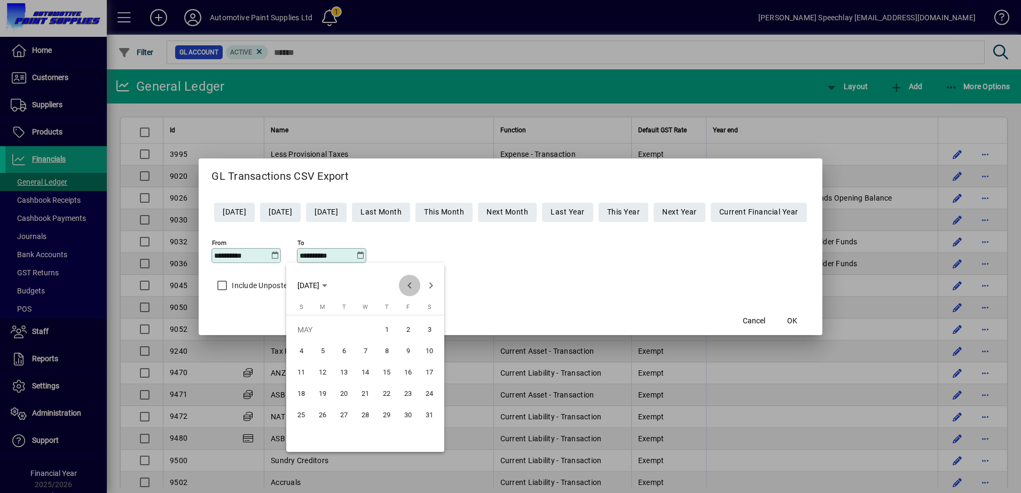
click at [409, 289] on span "Previous month" at bounding box center [409, 285] width 21 height 21
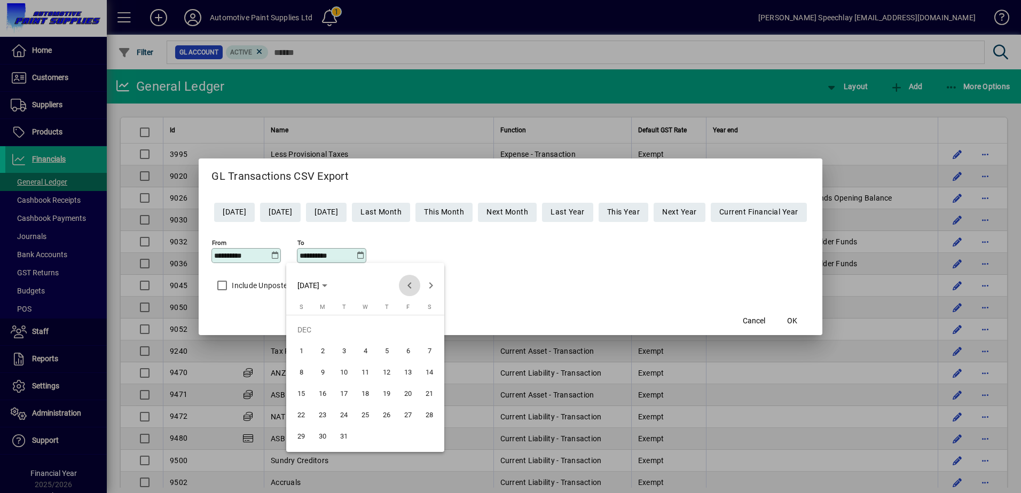
click at [410, 290] on span "Previous month" at bounding box center [409, 285] width 21 height 21
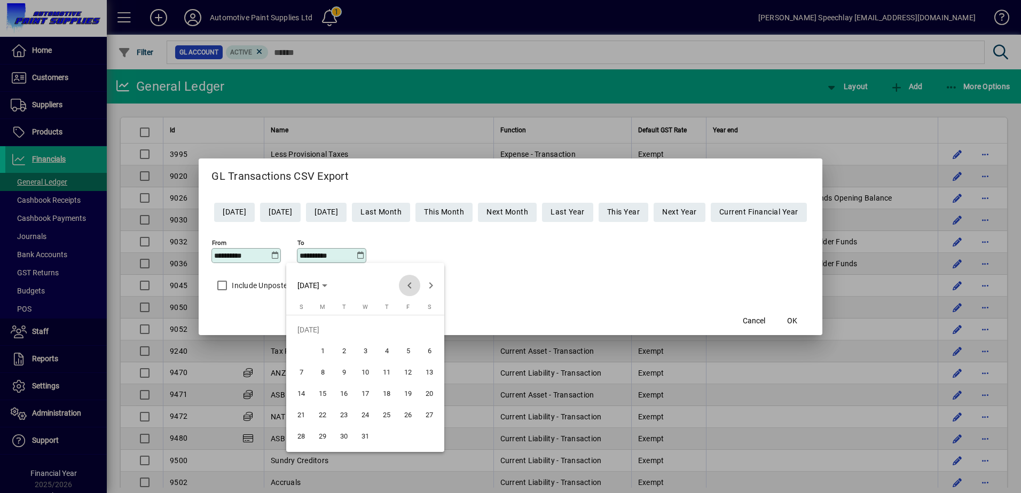
click at [410, 290] on span "Previous month" at bounding box center [409, 285] width 21 height 21
click at [411, 290] on span "Previous month" at bounding box center [409, 285] width 21 height 21
click at [406, 290] on span "Previous month" at bounding box center [409, 285] width 21 height 21
click at [299, 443] on span "31" at bounding box center [301, 436] width 19 height 19
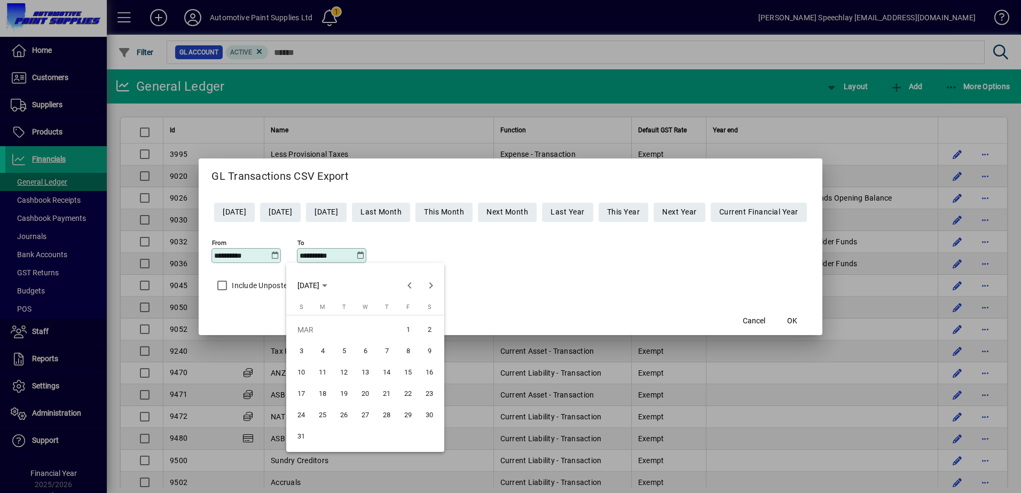
type input "**********"
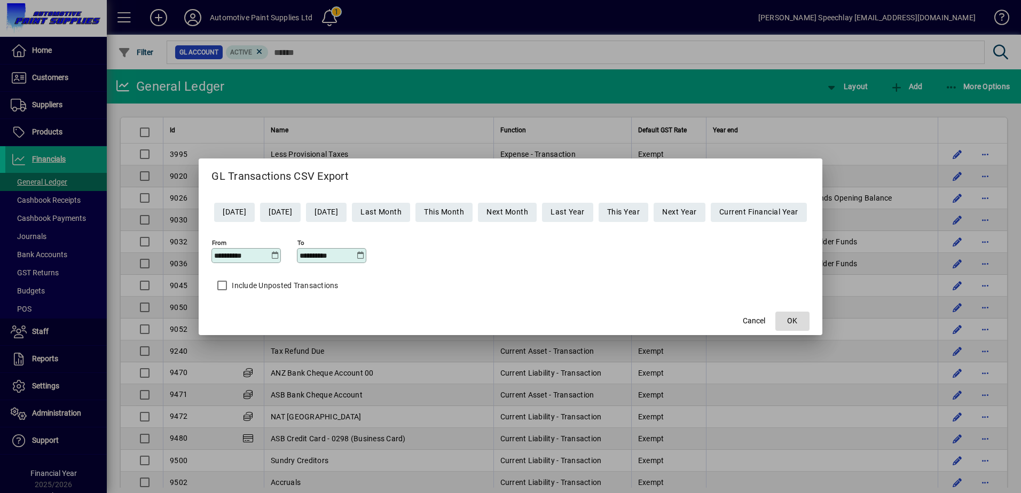
click at [797, 321] on span "OK" at bounding box center [792, 321] width 10 height 11
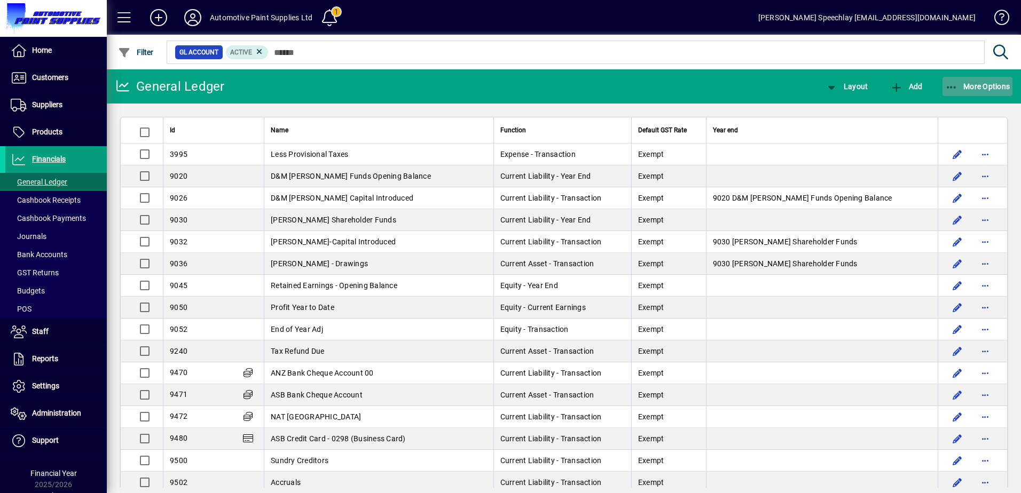
click at [974, 86] on span "More Options" at bounding box center [977, 86] width 65 height 9
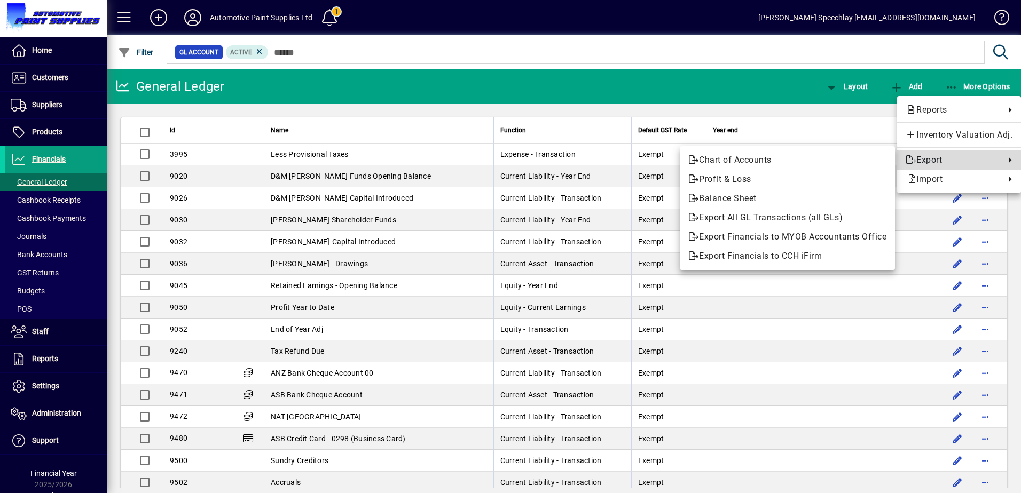
click at [934, 160] on span "Export" at bounding box center [952, 160] width 94 height 13
click at [729, 220] on span "Export All GL Transactions (all GLs)" at bounding box center [787, 217] width 198 height 13
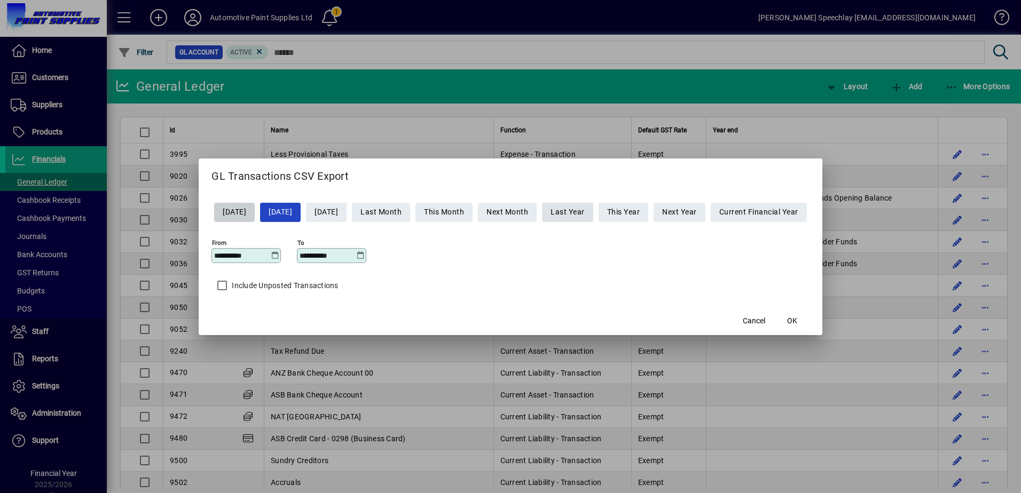
click at [572, 210] on span "Last Year" at bounding box center [567, 212] width 34 height 18
type input "**********"
click at [271, 255] on icon at bounding box center [275, 255] width 8 height 9
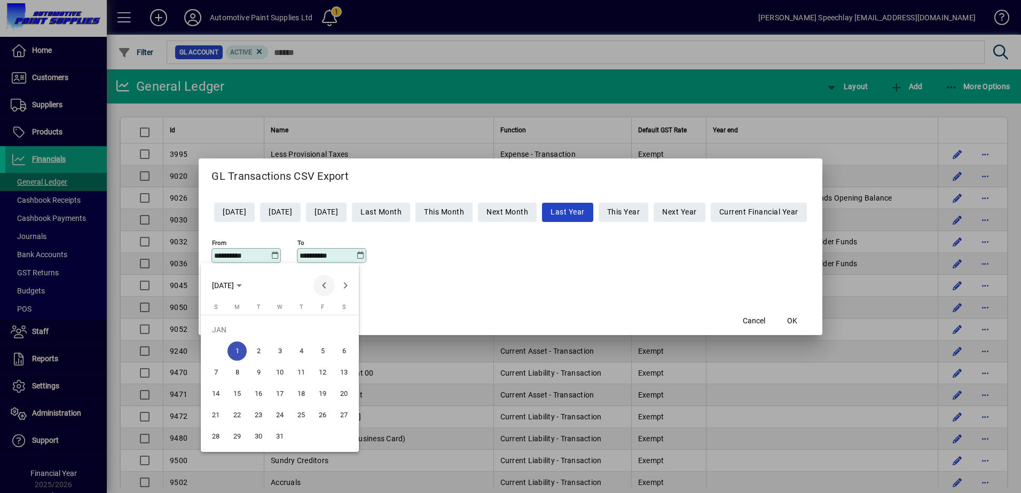
click at [321, 285] on span "Previous month" at bounding box center [323, 285] width 21 height 21
click at [344, 286] on span "Next month" at bounding box center [345, 285] width 21 height 21
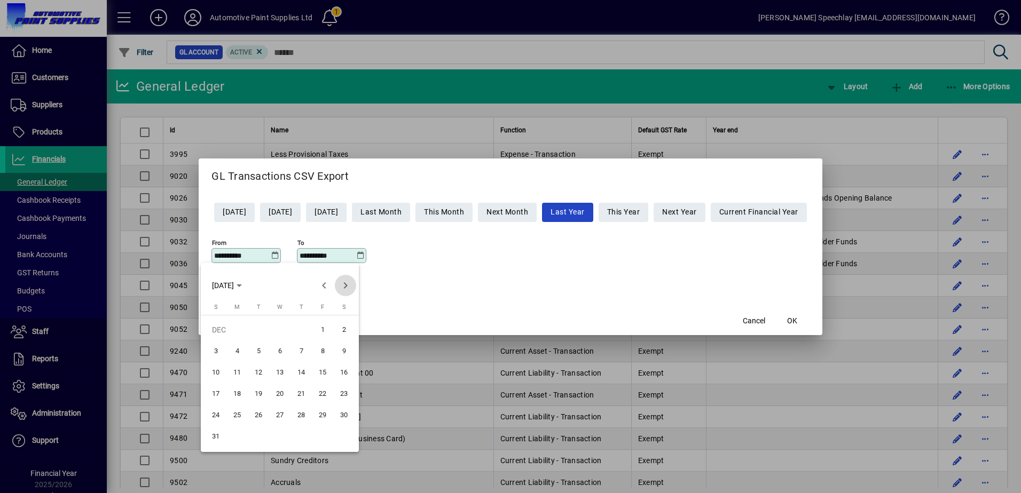
click at [344, 286] on span "Next month" at bounding box center [345, 285] width 21 height 21
click at [234, 349] on span "1" at bounding box center [236, 351] width 19 height 19
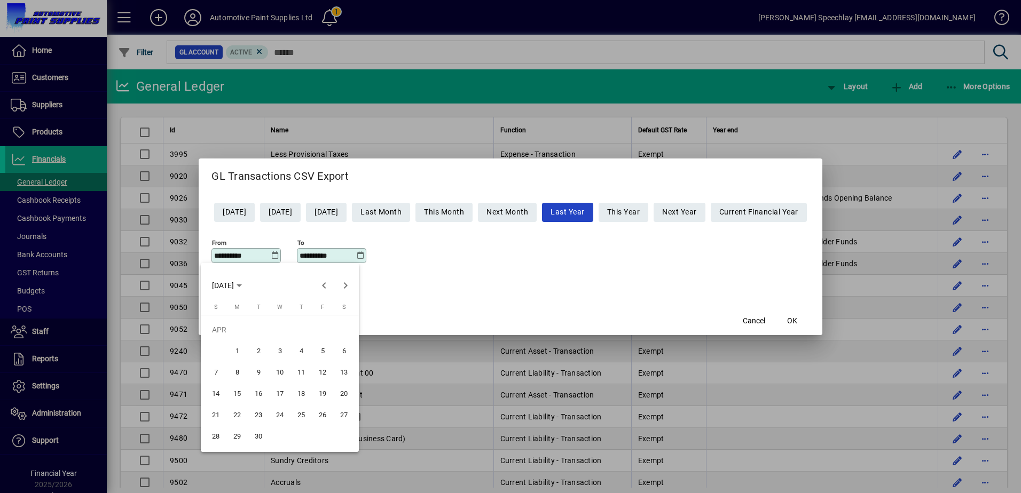
type input "**********"
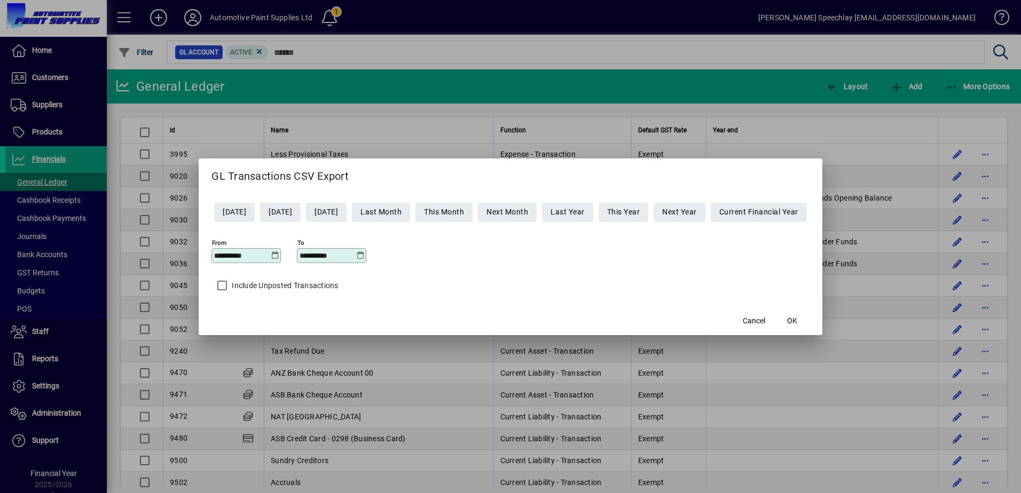
click at [356, 256] on icon at bounding box center [360, 255] width 8 height 9
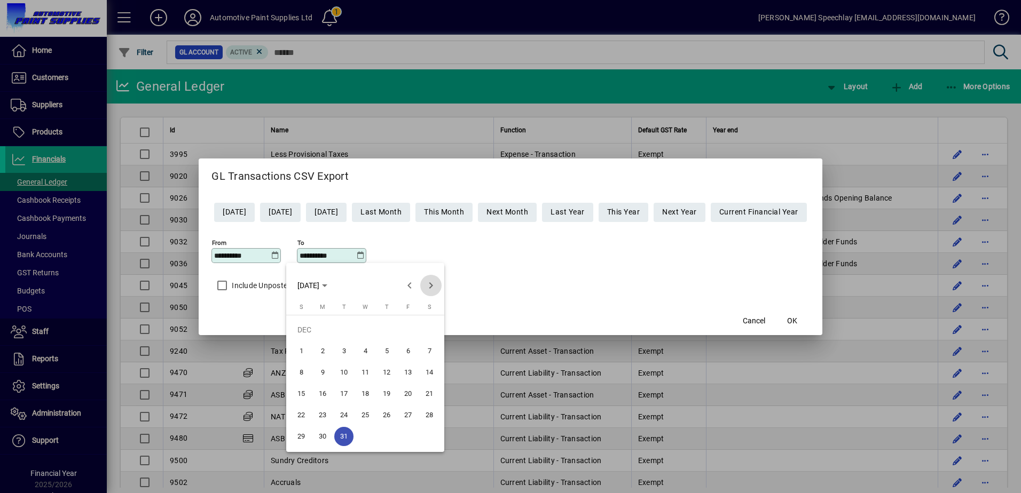
click at [430, 285] on span "Next month" at bounding box center [430, 285] width 21 height 21
click at [430, 284] on span "Next month" at bounding box center [430, 285] width 21 height 21
click at [409, 287] on span "Previous month" at bounding box center [409, 285] width 21 height 21
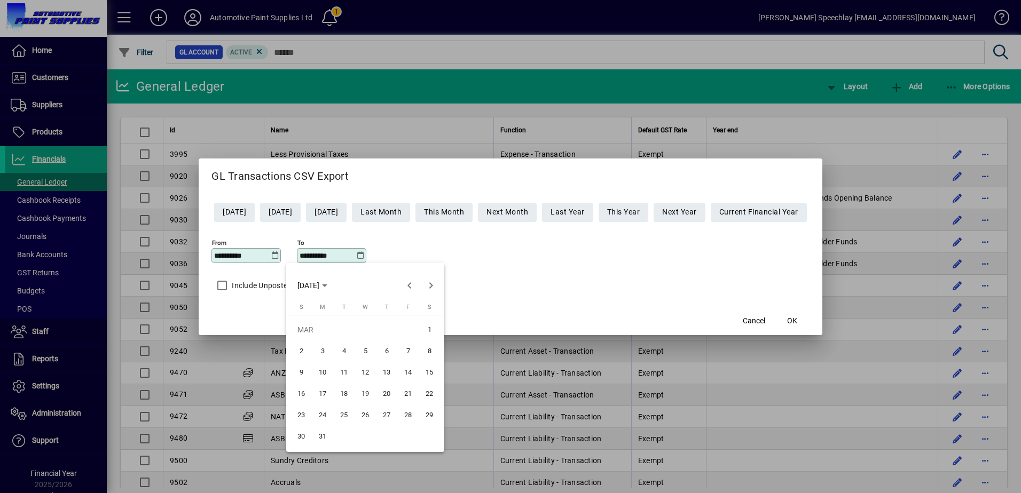
click at [325, 436] on span "31" at bounding box center [322, 436] width 19 height 19
type input "**********"
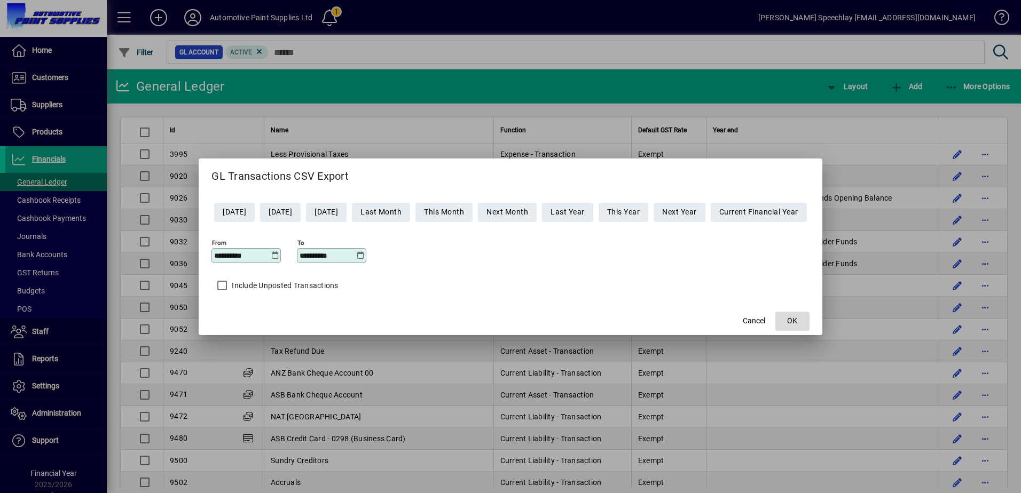
click at [797, 319] on span "OK" at bounding box center [792, 321] width 10 height 11
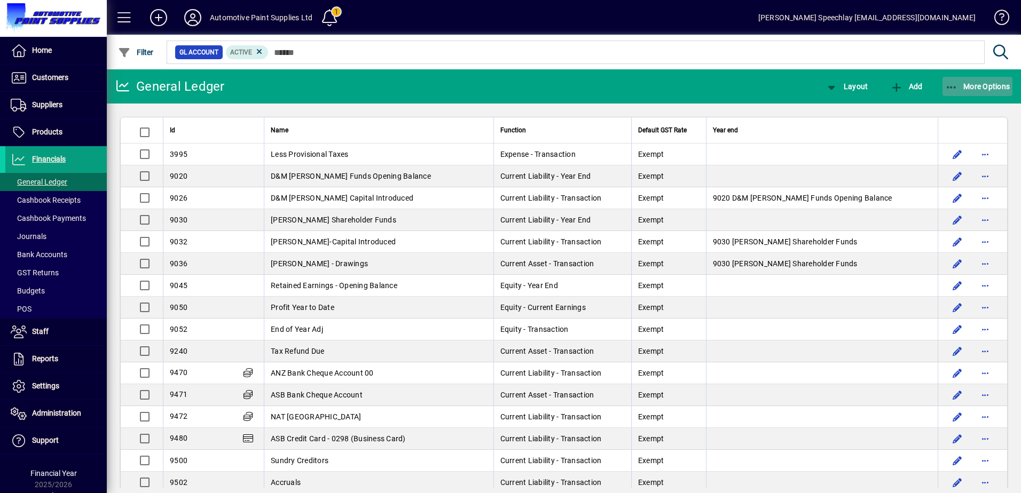
click at [975, 86] on span "More Options" at bounding box center [977, 86] width 65 height 9
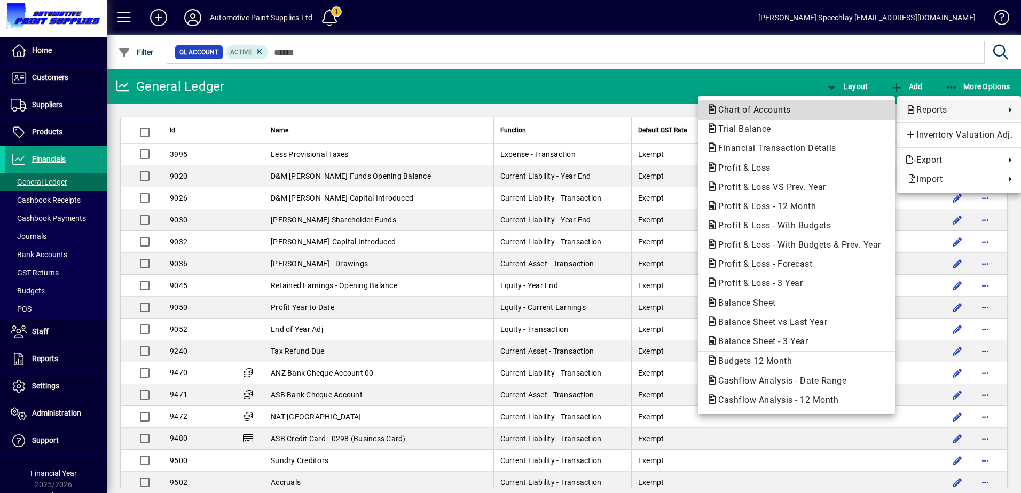
click at [770, 107] on span "Chart of Accounts" at bounding box center [751, 110] width 90 height 10
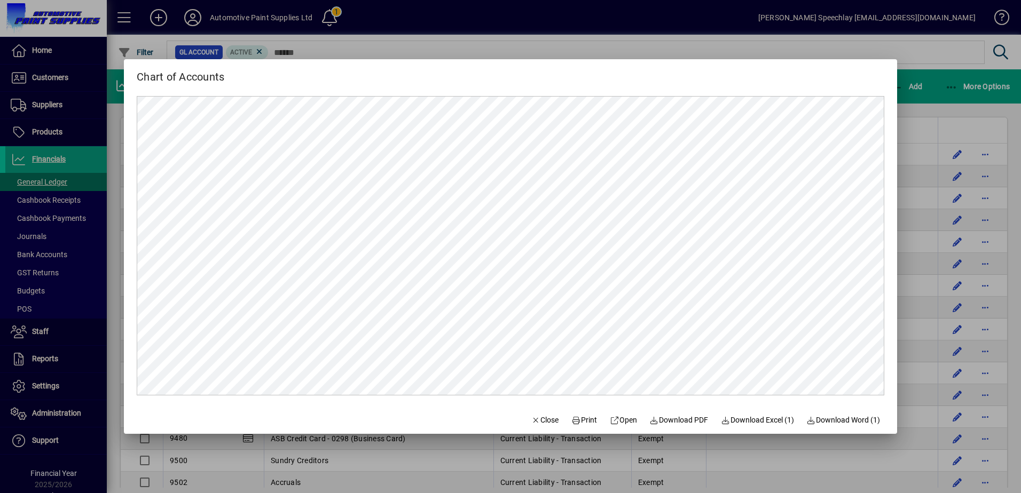
click at [750, 422] on span "Download Excel (1)" at bounding box center [757, 420] width 73 height 11
